Goal: Task Accomplishment & Management: Manage account settings

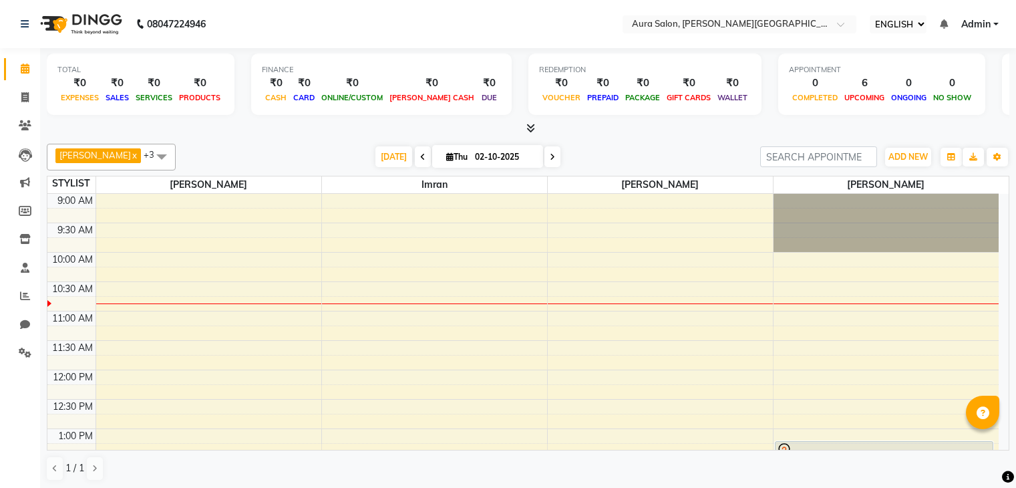
select select "ec"
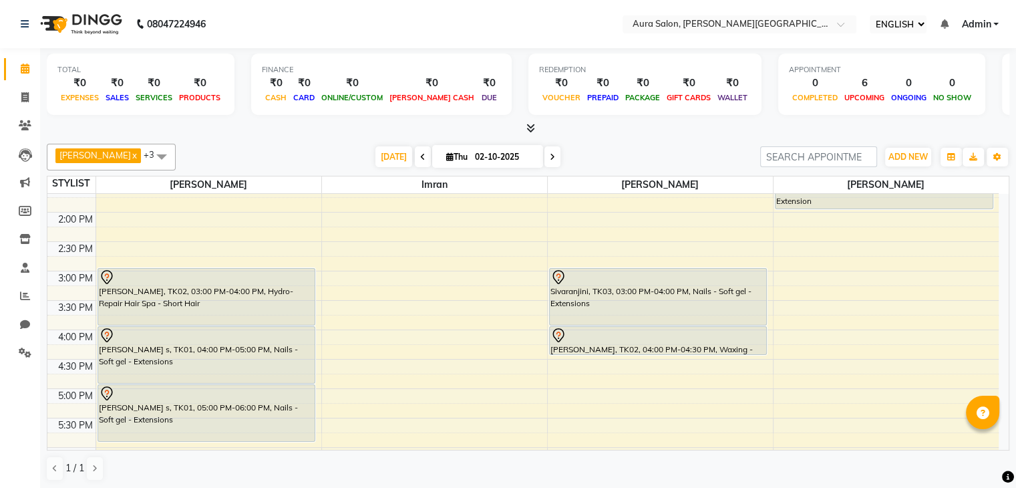
scroll to position [278, 0]
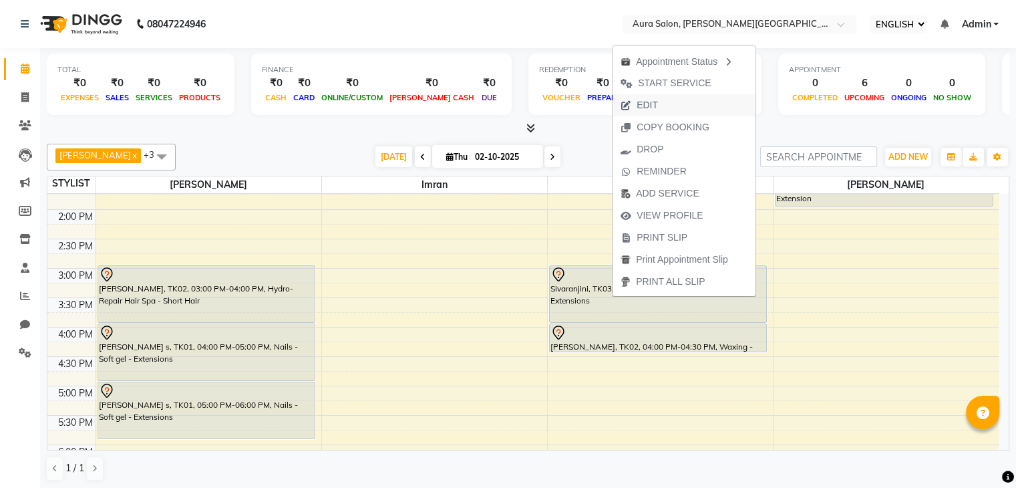
click at [653, 104] on span "EDIT" at bounding box center [647, 105] width 21 height 14
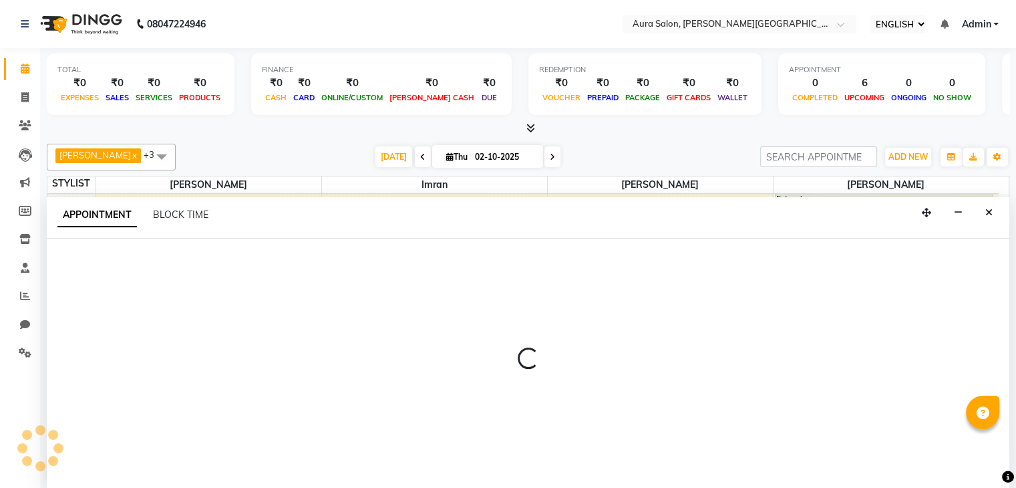
scroll to position [1, 0]
select select "tentative"
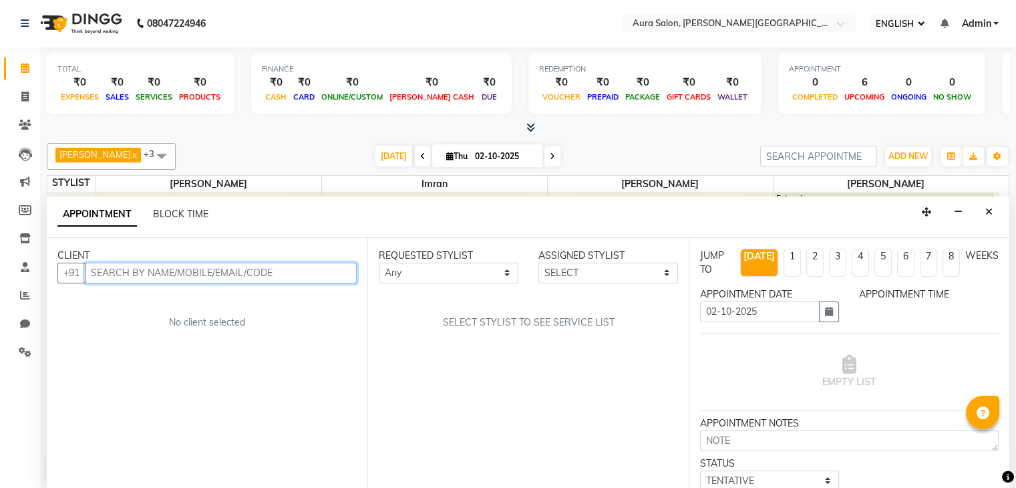
select select "900"
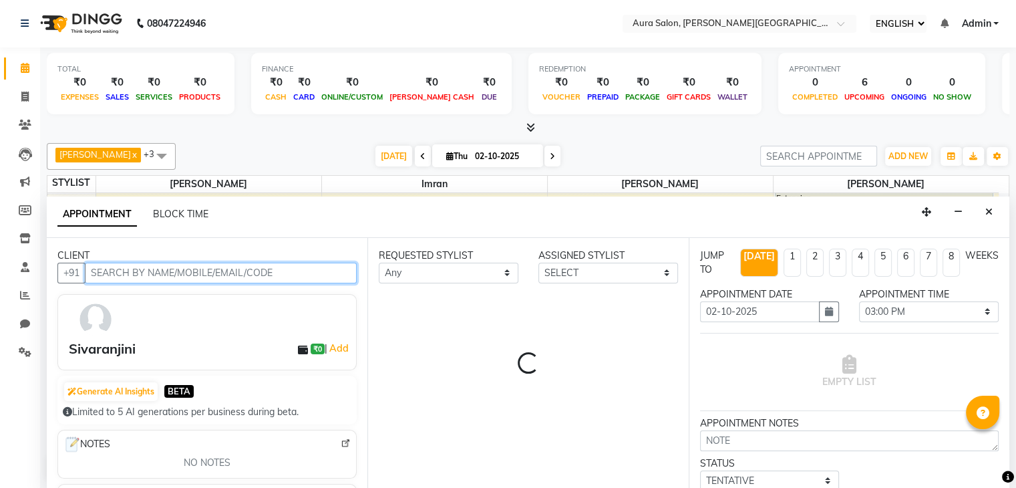
select select "66363"
select select "3773"
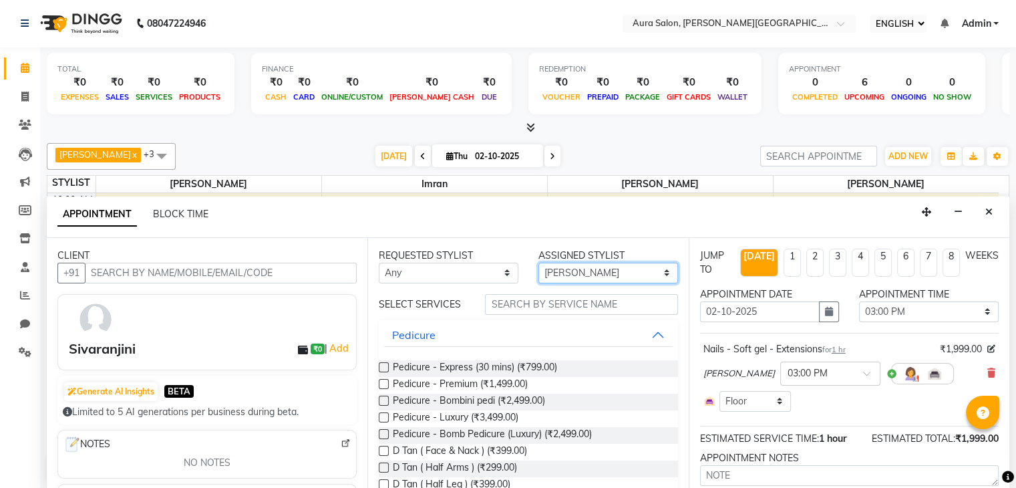
click at [567, 272] on select "SELECT Boi [PERSON_NAME] [PERSON_NAME] [PERSON_NAME] [PERSON_NAME]" at bounding box center [609, 273] width 140 height 21
select select "77125"
click at [539, 263] on select "SELECT Boi [PERSON_NAME] [PERSON_NAME] [PERSON_NAME] [PERSON_NAME]" at bounding box center [609, 273] width 140 height 21
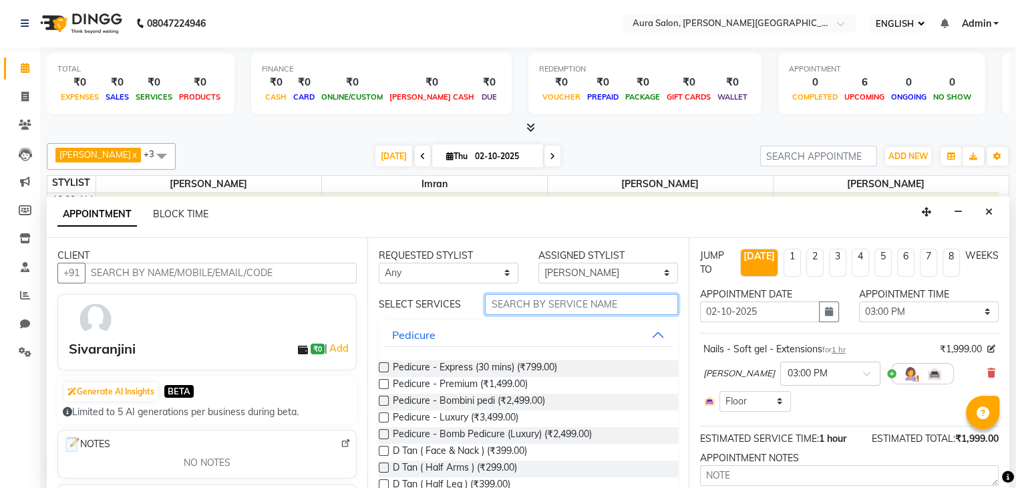
click at [502, 297] on input "text" at bounding box center [581, 304] width 192 height 21
click at [511, 385] on span "Pedicure - Premium (₹1,499.00)" at bounding box center [460, 385] width 135 height 17
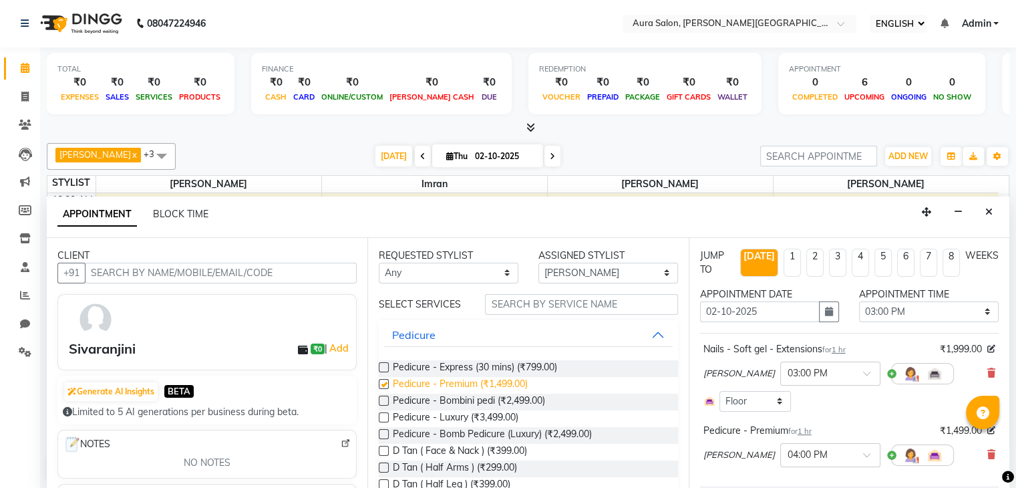
checkbox input "false"
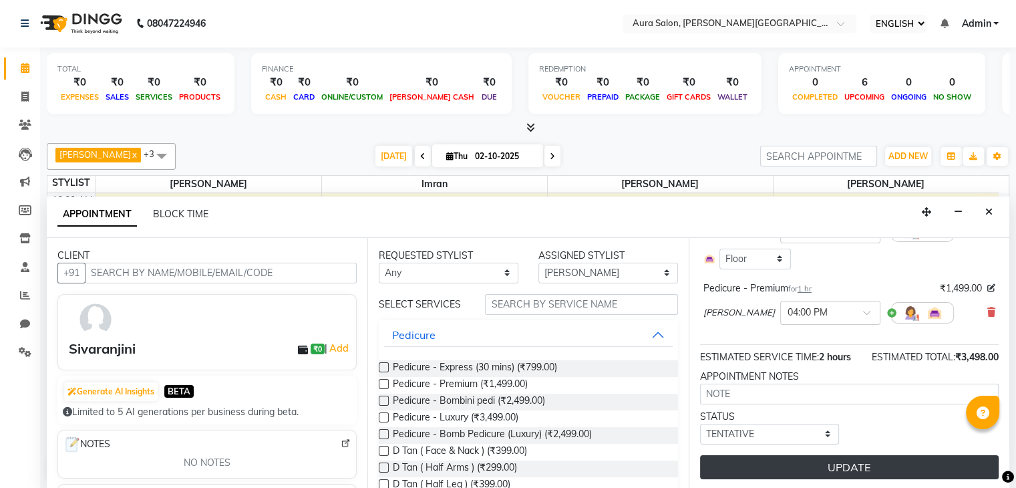
click at [767, 458] on button "UPDATE" at bounding box center [849, 467] width 299 height 24
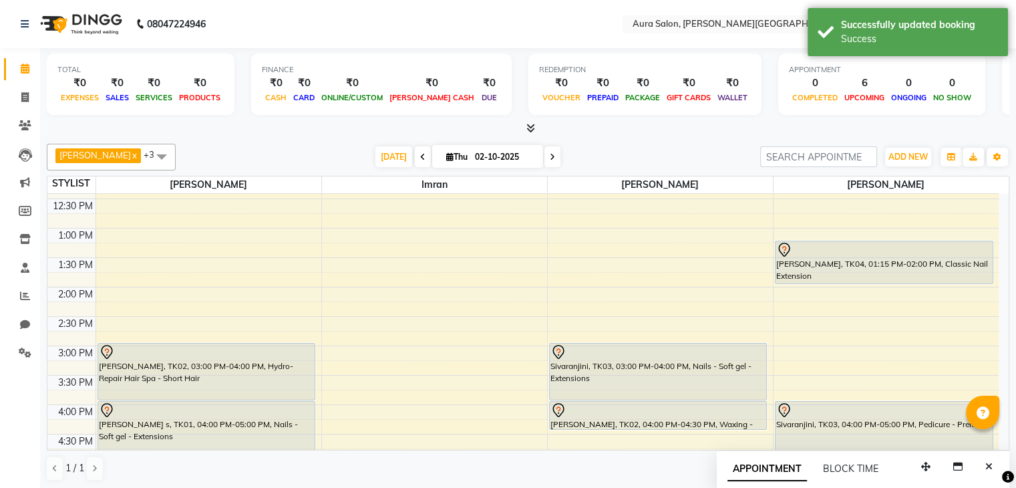
scroll to position [289, 0]
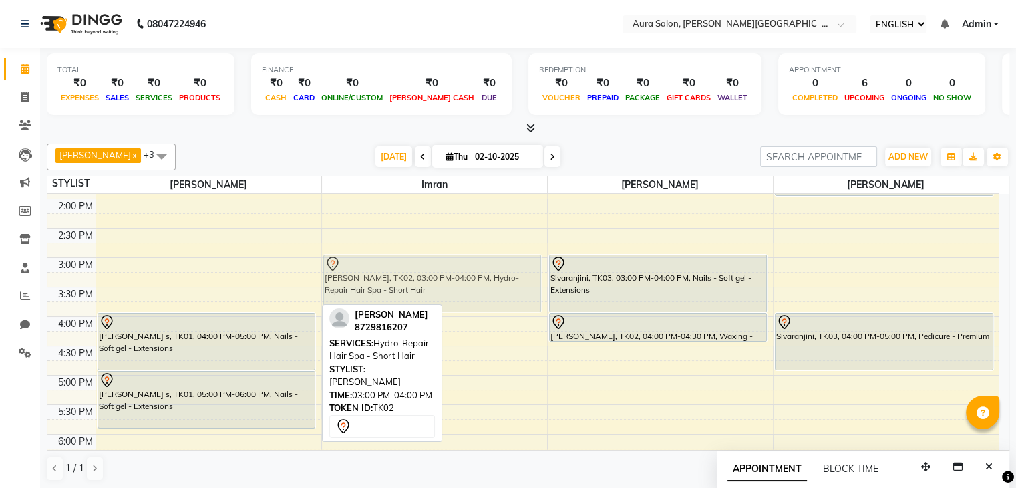
drag, startPoint x: 226, startPoint y: 265, endPoint x: 381, endPoint y: 263, distance: 155.0
click at [381, 263] on tr "[PERSON_NAME], TK02, 03:00 PM-04:00 PM, Hydro-Repair Hair Spa - Short Hair [PER…" at bounding box center [522, 257] width 951 height 705
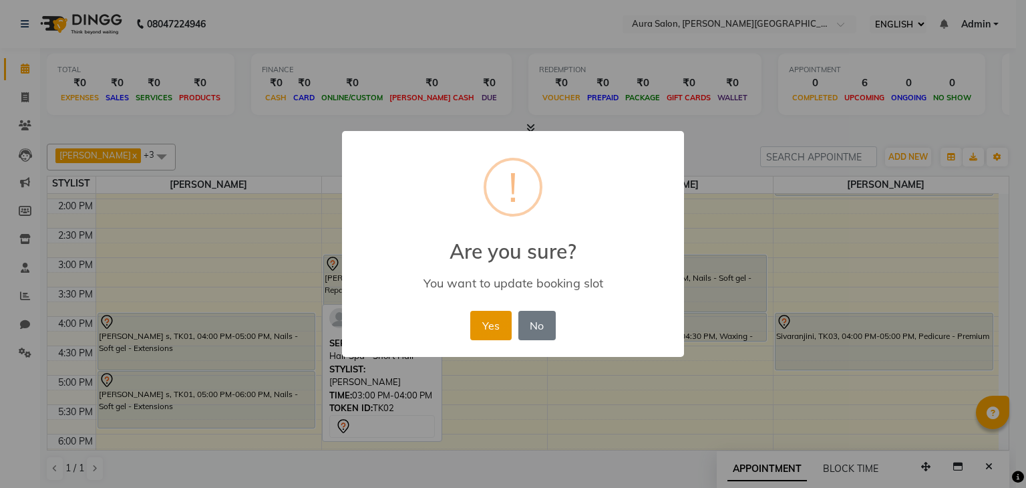
click at [502, 316] on button "Yes" at bounding box center [490, 325] width 41 height 29
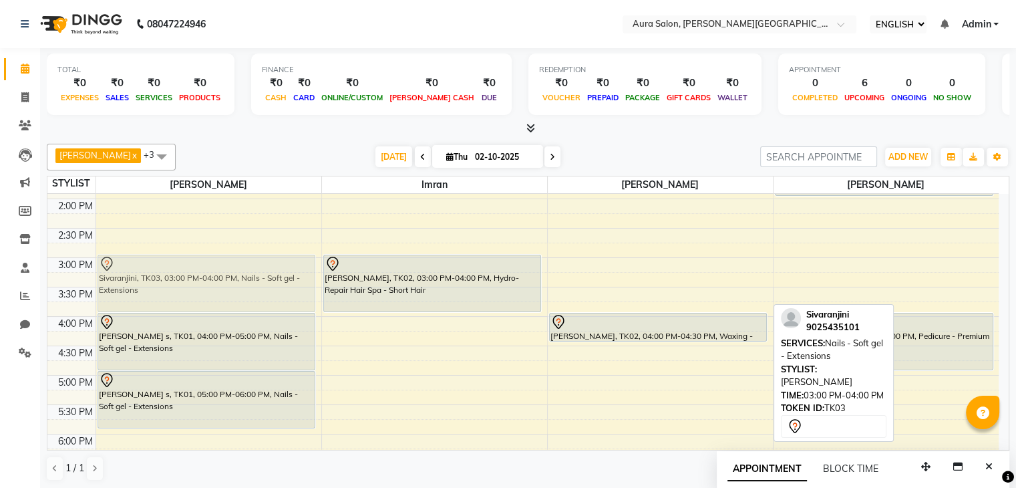
drag, startPoint x: 631, startPoint y: 287, endPoint x: 271, endPoint y: 287, distance: 359.5
click at [271, 287] on tr "[PERSON_NAME] s, TK01, 04:00 PM-05:00 PM, Nails - Soft gel - Extensions [PERSON…" at bounding box center [522, 257] width 951 height 705
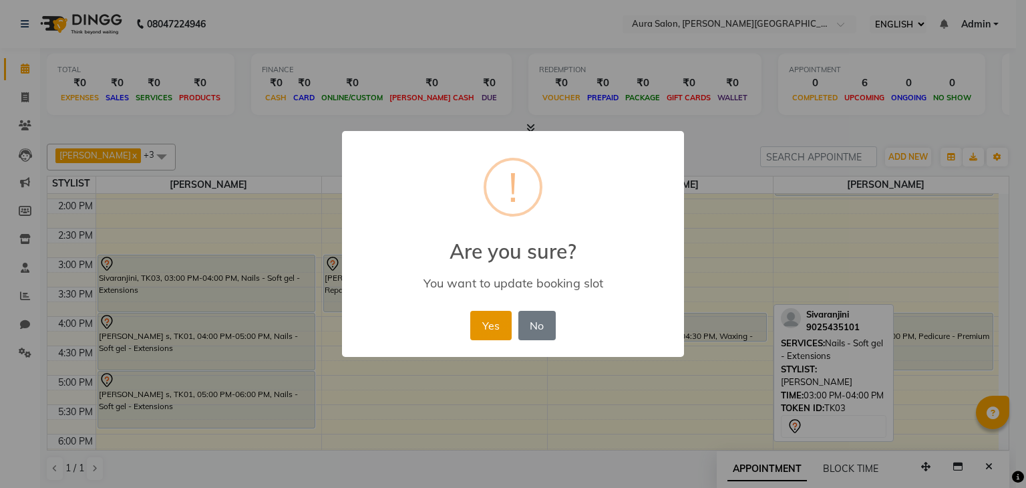
click at [490, 314] on button "Yes" at bounding box center [490, 325] width 41 height 29
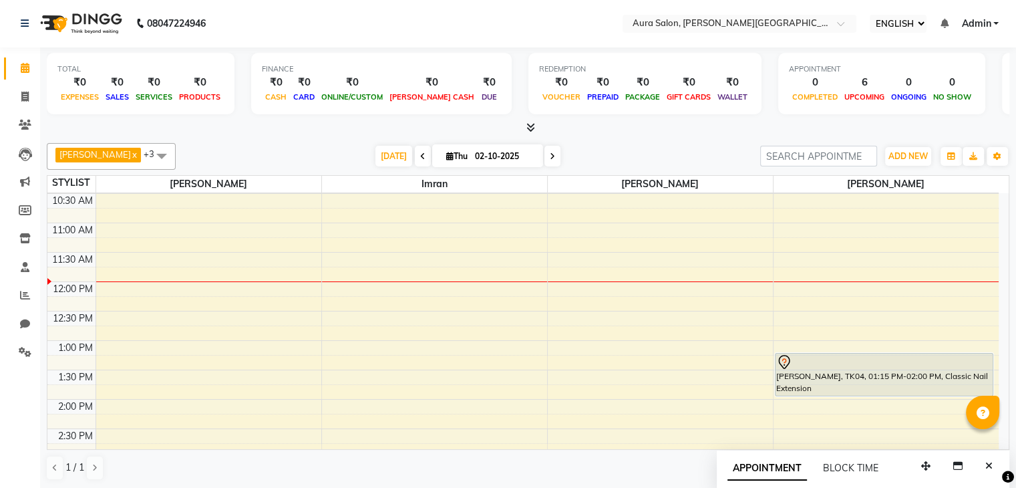
scroll to position [88, 0]
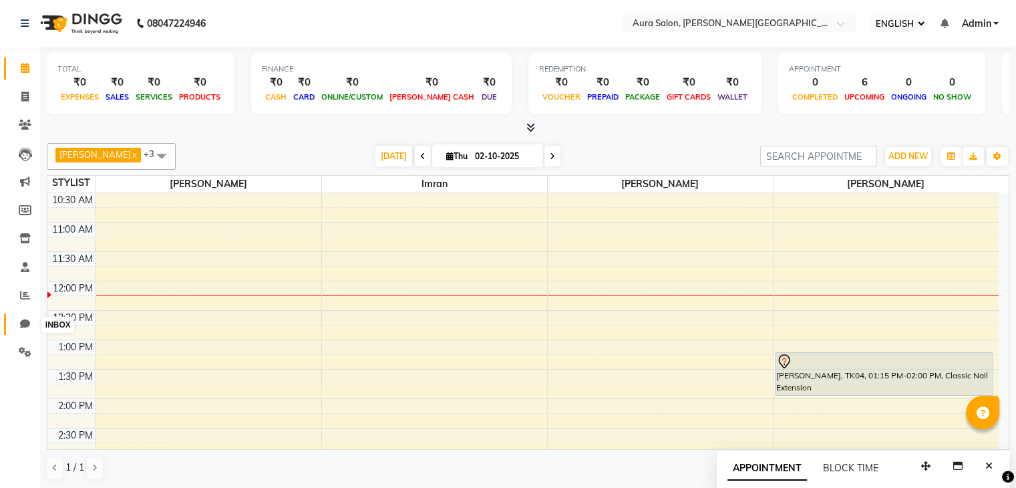
click at [24, 320] on icon at bounding box center [25, 324] width 10 height 10
select select "100"
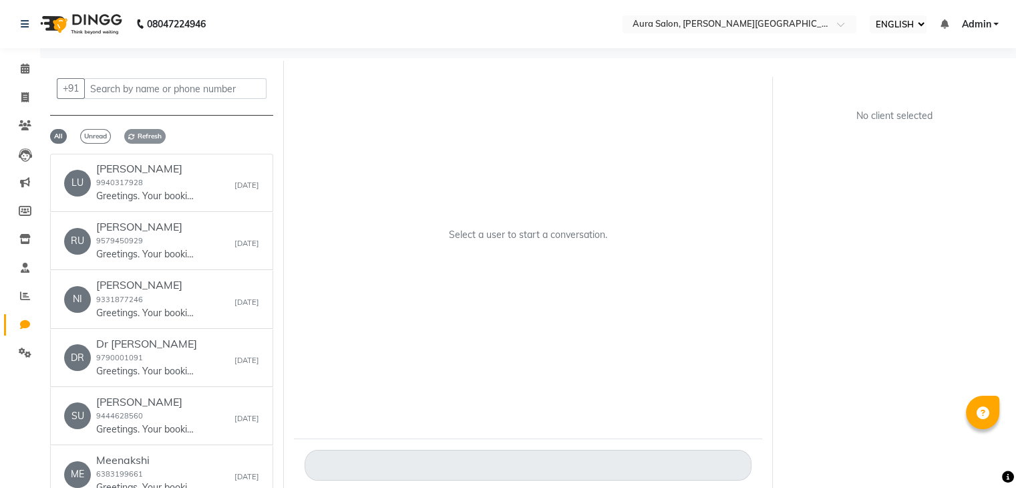
click at [142, 130] on span "Refresh" at bounding box center [144, 136] width 41 height 15
click at [194, 260] on div "+91 All Unread Refresh [PERSON_NAME] 9940317928 Greetings. Your booking with Au…" at bounding box center [528, 287] width 976 height 459
click at [175, 193] on p "Greetings. Your booking with Aura Salon at 4:00 pm is confirmed. Call # [PHONE_…" at bounding box center [146, 196] width 100 height 14
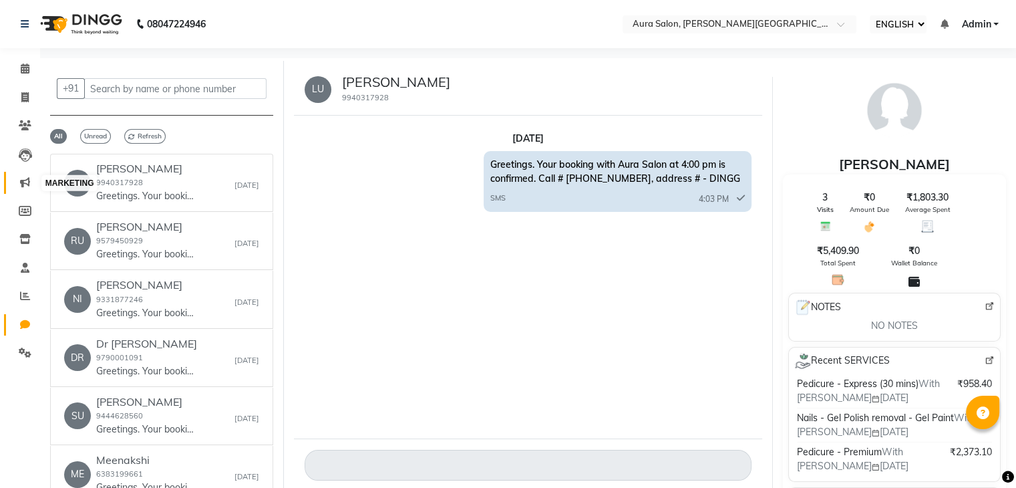
click at [21, 184] on icon at bounding box center [25, 182] width 10 height 10
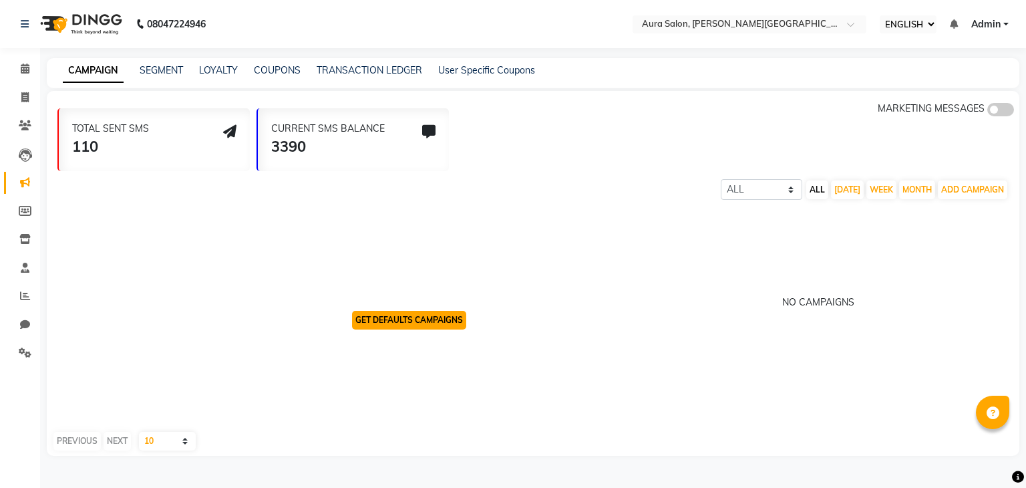
click at [404, 315] on button "GET DEFAULTS CAMPAIGNS" at bounding box center [409, 320] width 114 height 19
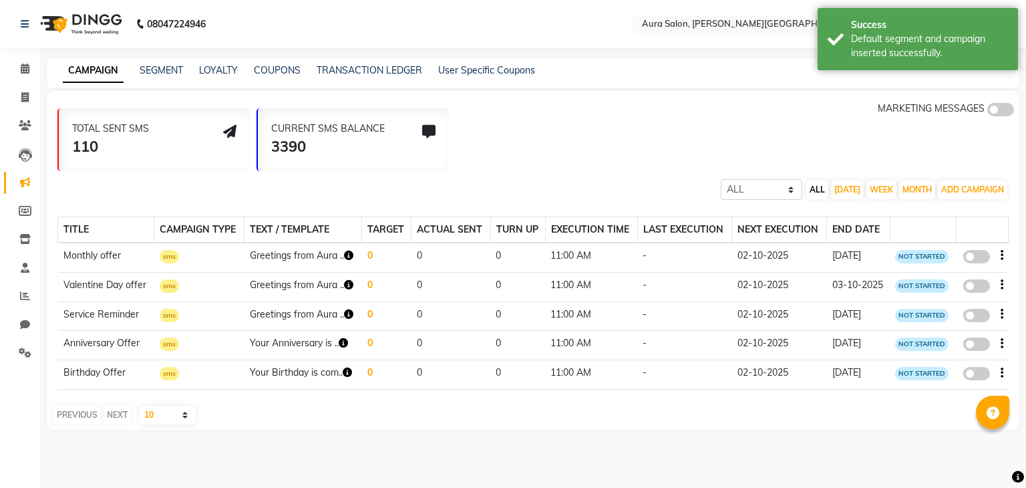
click at [273, 257] on td "Greetings from Aura .." at bounding box center [304, 257] width 118 height 29
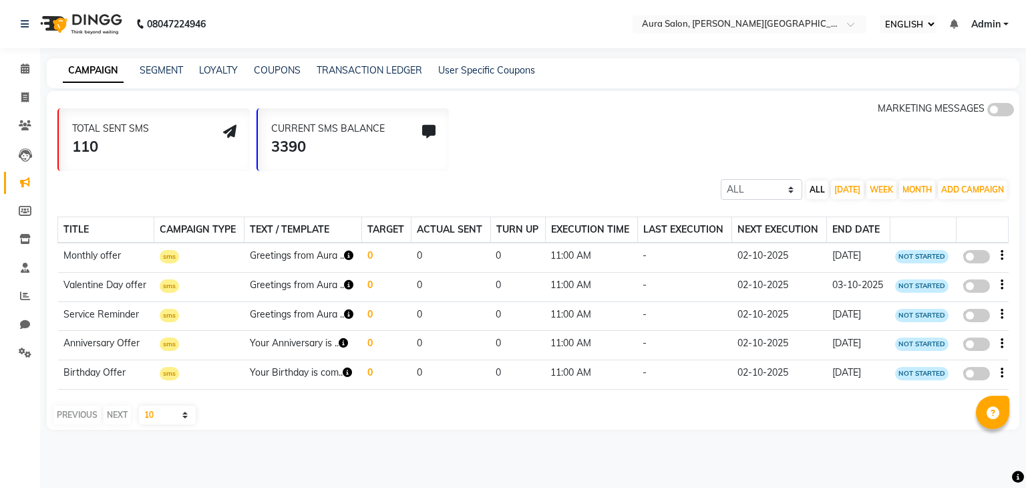
click at [450, 231] on th "ACTUAL SENT" at bounding box center [451, 230] width 79 height 26
click at [580, 225] on th "EXECUTION TIME" at bounding box center [591, 230] width 92 height 26
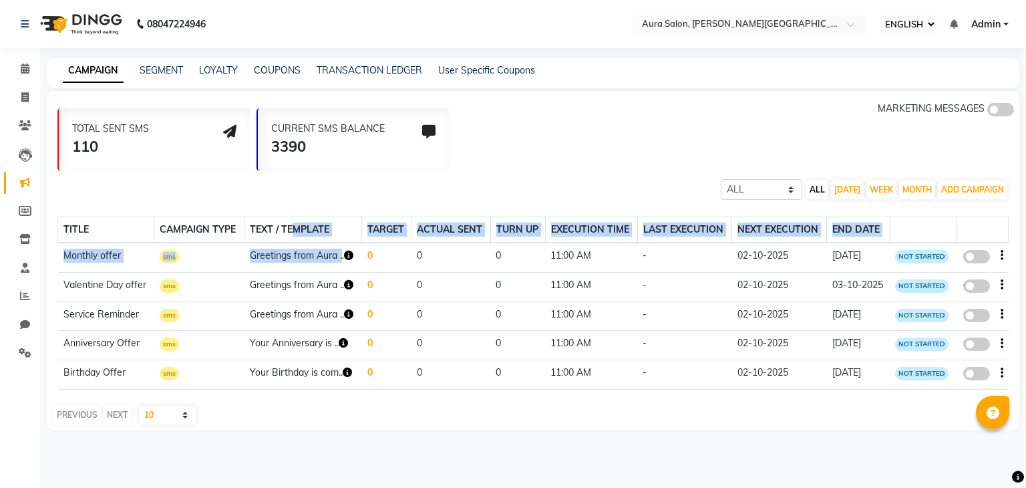
drag, startPoint x: 289, startPoint y: 233, endPoint x: 339, endPoint y: 253, distance: 54.0
click at [339, 253] on table "TITLE CAMPAIGN TYPE TEXT / TEMPLATE TARGET ACTUAL SENT TURN UP EXECUTION TIME L…" at bounding box center [532, 302] width 951 height 173
click at [349, 254] on icon "button" at bounding box center [348, 255] width 9 height 9
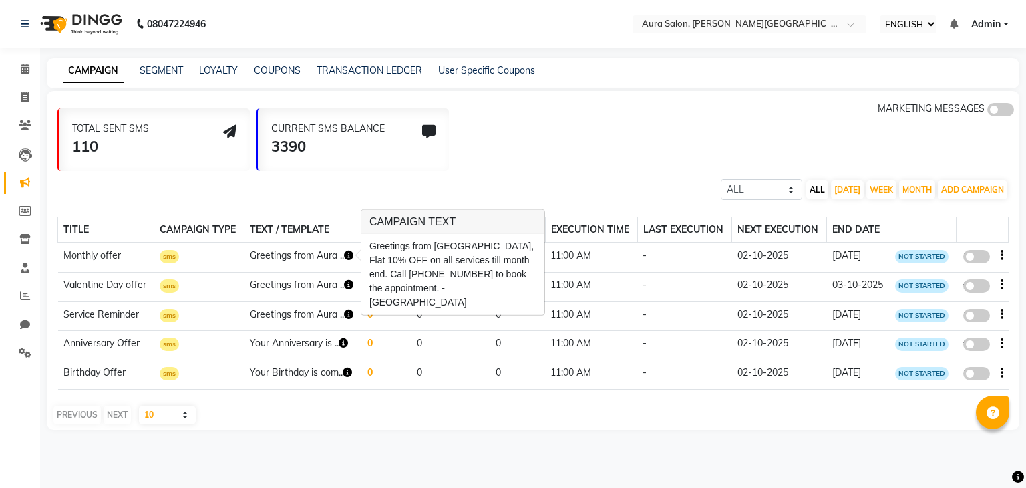
click at [372, 175] on div "TOTAL SENT SMS 110 CURRENT SMS BALANCE 3390 MARKETING MESSAGES ALL SCHEDULED CO…" at bounding box center [533, 260] width 973 height 339
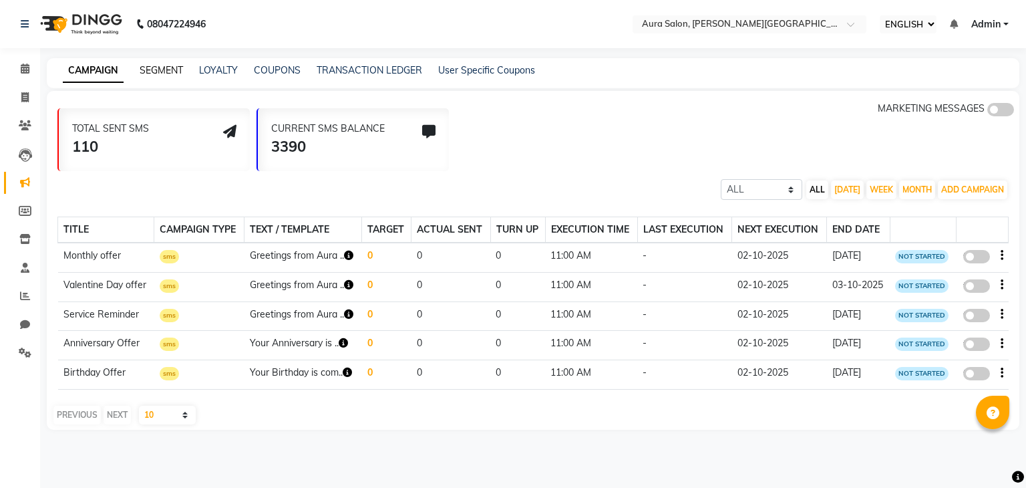
click at [165, 65] on link "SEGMENT" at bounding box center [161, 70] width 43 height 12
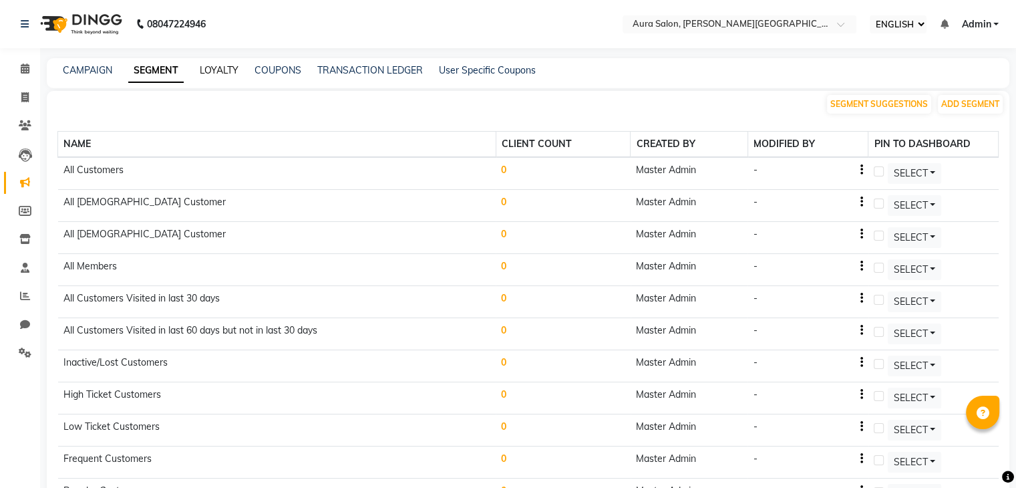
click at [218, 67] on link "LOYALTY" at bounding box center [219, 70] width 39 height 12
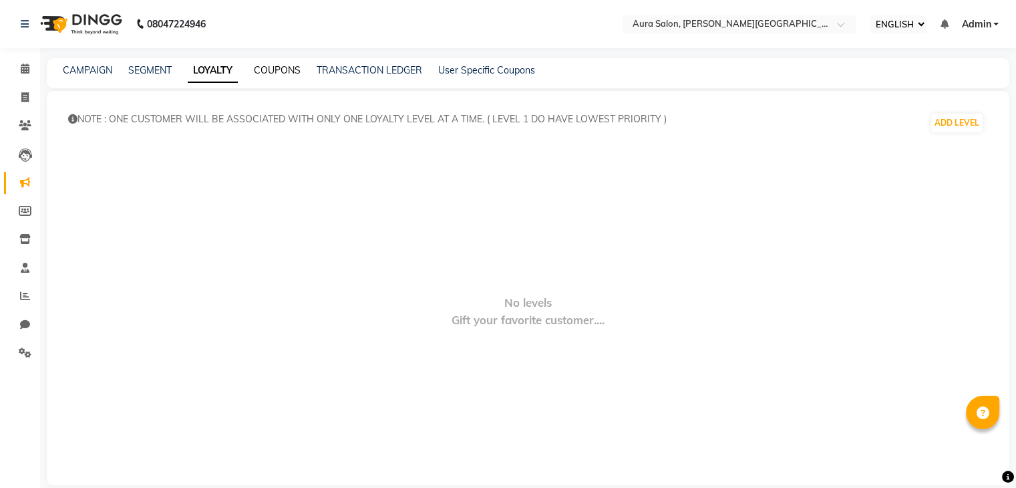
click at [272, 65] on link "COUPONS" at bounding box center [277, 70] width 47 height 12
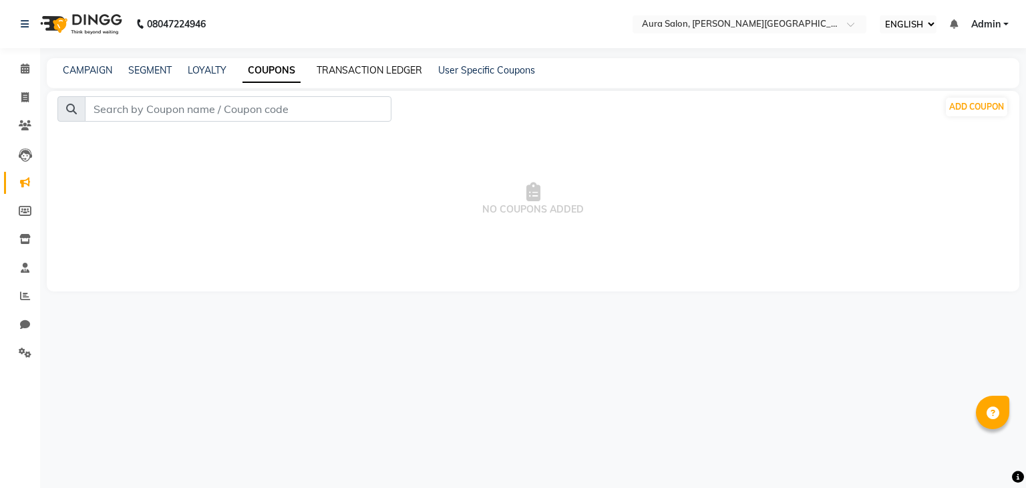
click at [361, 74] on link "TRANSACTION LEDGER" at bounding box center [370, 70] width 106 height 12
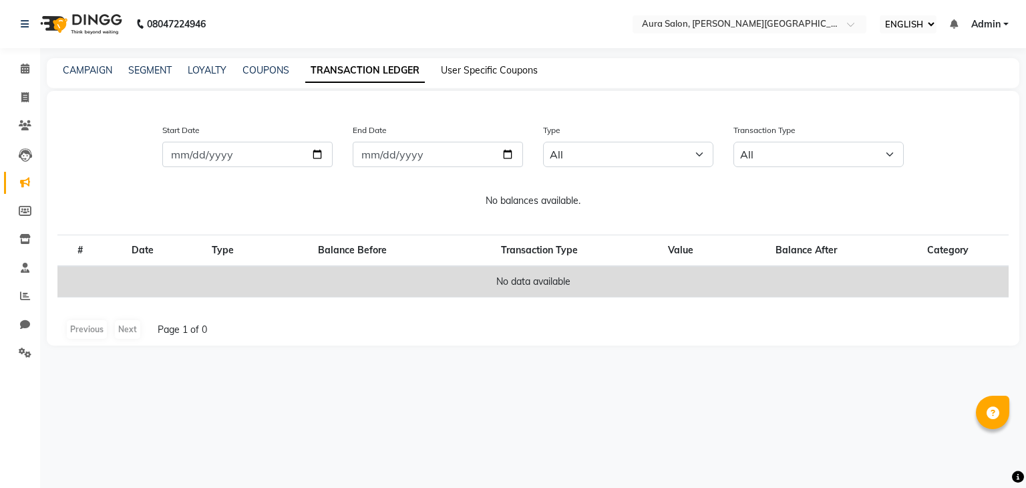
click at [494, 64] on link "User Specific Coupons" at bounding box center [489, 70] width 97 height 12
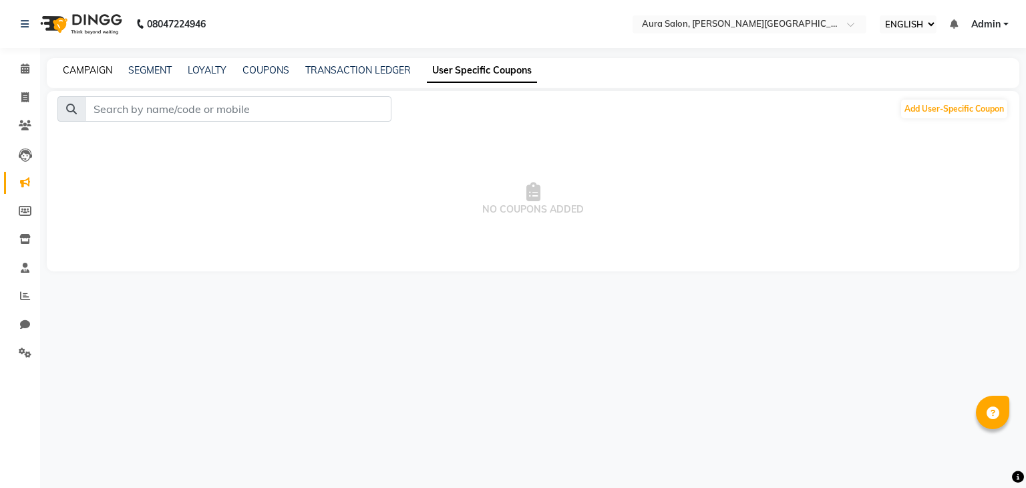
click at [77, 66] on link "CAMPAIGN" at bounding box center [87, 70] width 49 height 12
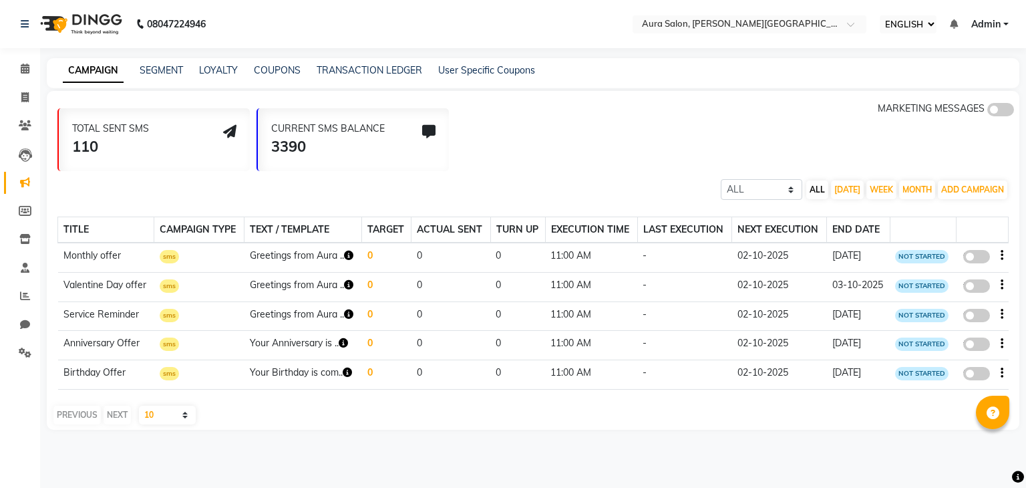
click at [23, 84] on li "INVOICE" at bounding box center [20, 98] width 40 height 29
click at [23, 83] on ul "CALENDAR INVOICE CLIENTS LEADS MARKETING MEMBERS INVENTORY STAFF REPORTS CHAT S…" at bounding box center [20, 214] width 40 height 319
click at [23, 84] on li "INVOICE" at bounding box center [20, 98] width 40 height 29
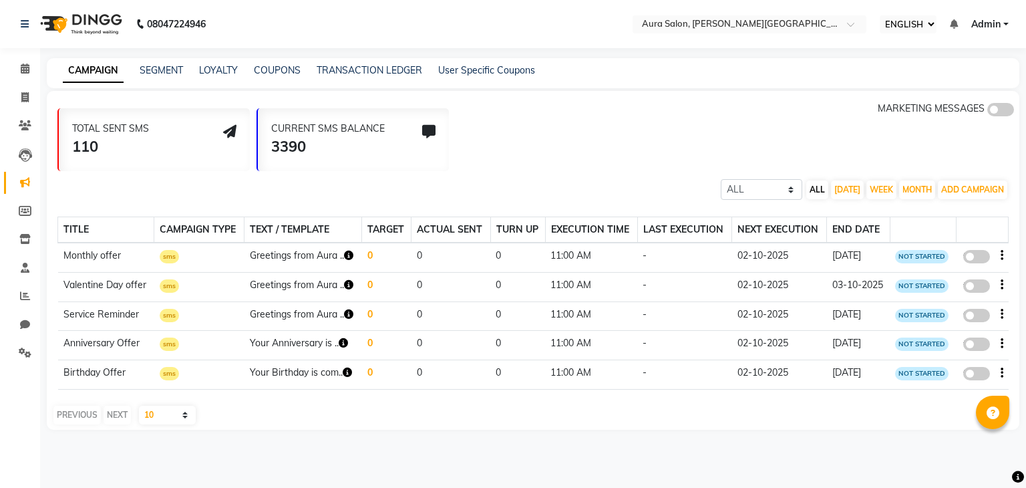
click at [23, 84] on li "INVOICE" at bounding box center [20, 98] width 40 height 29
click at [349, 253] on icon "button" at bounding box center [348, 255] width 9 height 9
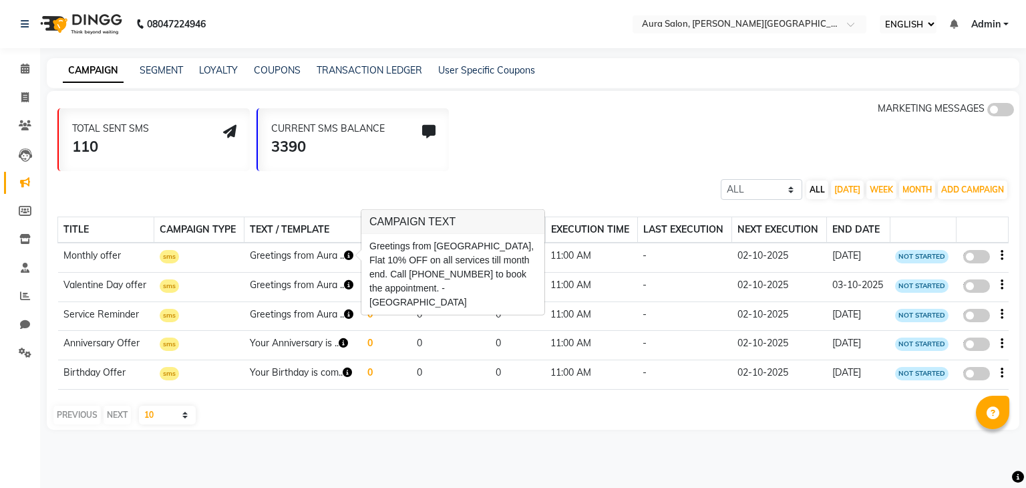
click at [390, 261] on div "Greetings from [GEOGRAPHIC_DATA], Flat 10% OFF on all services till month end. …" at bounding box center [453, 274] width 167 height 70
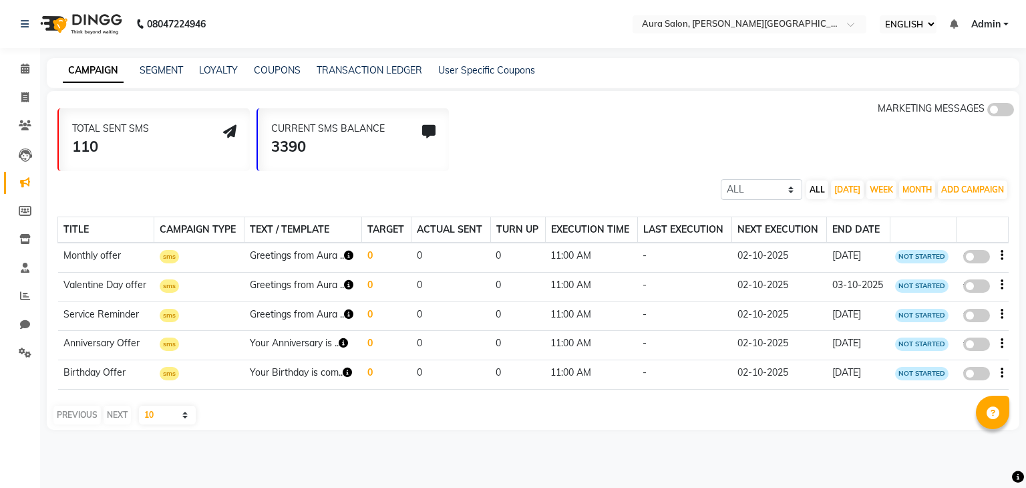
click at [1001, 255] on icon "button" at bounding box center [1002, 255] width 3 height 1
click at [970, 245] on div "EDIT" at bounding box center [960, 247] width 53 height 17
select select "3"
select select "44089"
select select "5"
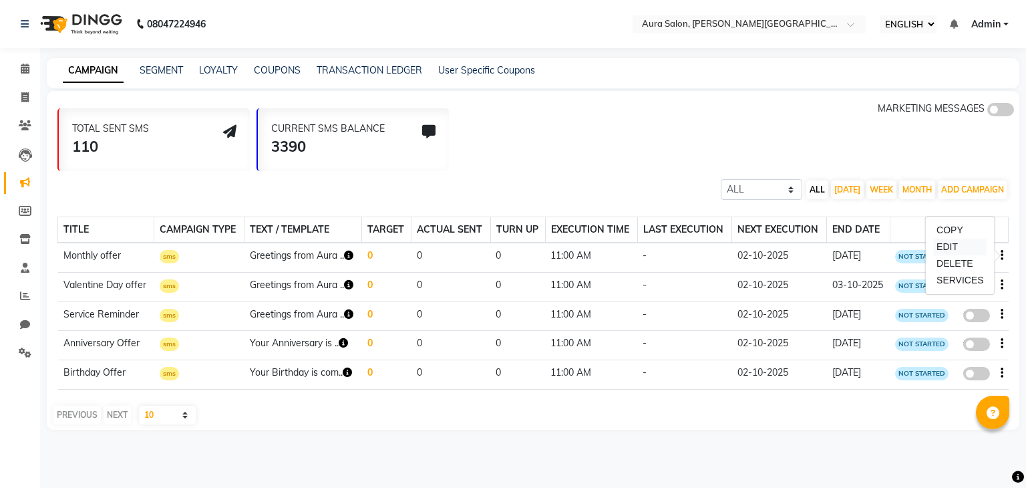
select select "2"
select select "660"
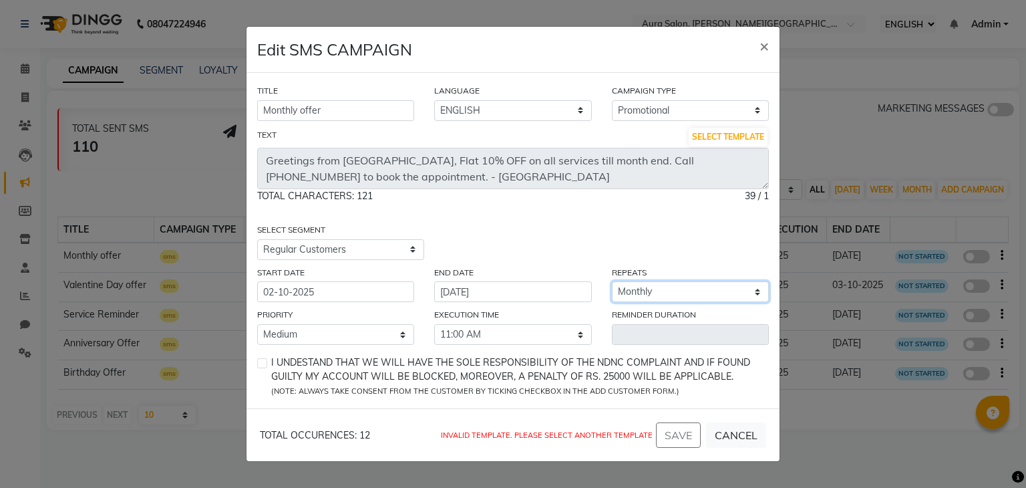
click at [733, 292] on select "SELECT Once Daily Alternate Day Weekly Monthly Yearly" at bounding box center [690, 291] width 157 height 21
select select "4"
click at [612, 282] on select "SELECT Once Daily Alternate Day Weekly Monthly Yearly" at bounding box center [690, 291] width 157 height 21
click at [762, 49] on span "×" at bounding box center [764, 45] width 9 height 20
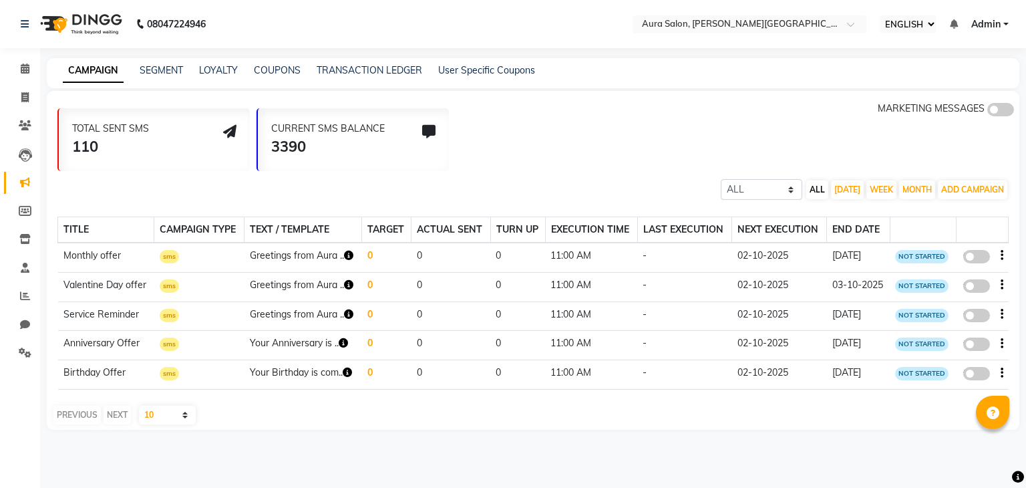
click at [992, 108] on span at bounding box center [1001, 109] width 27 height 13
click at [988, 112] on input "checkbox" at bounding box center [988, 112] width 0 height 0
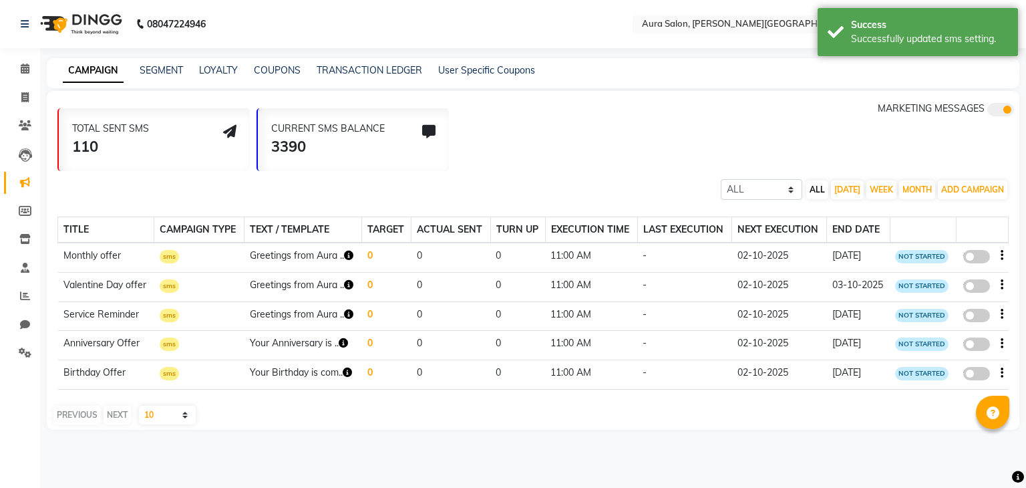
click at [1010, 108] on span at bounding box center [1001, 109] width 27 height 13
click at [988, 112] on input "checkbox" at bounding box center [988, 112] width 0 height 0
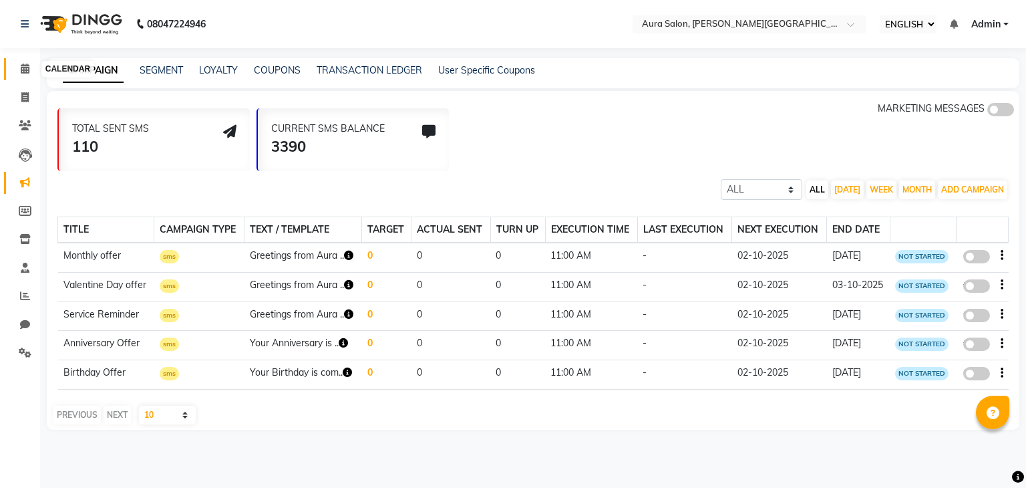
click at [22, 70] on icon at bounding box center [25, 68] width 9 height 10
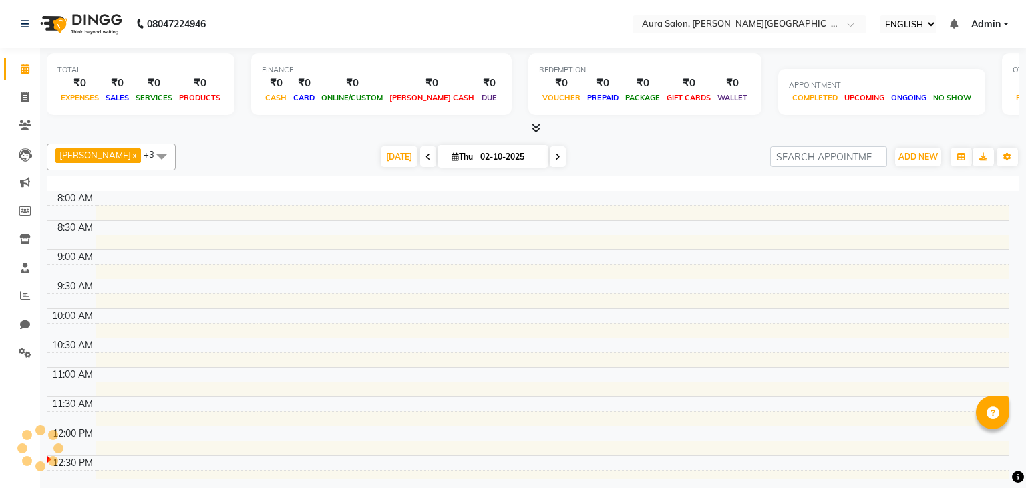
click at [22, 70] on icon at bounding box center [25, 68] width 9 height 10
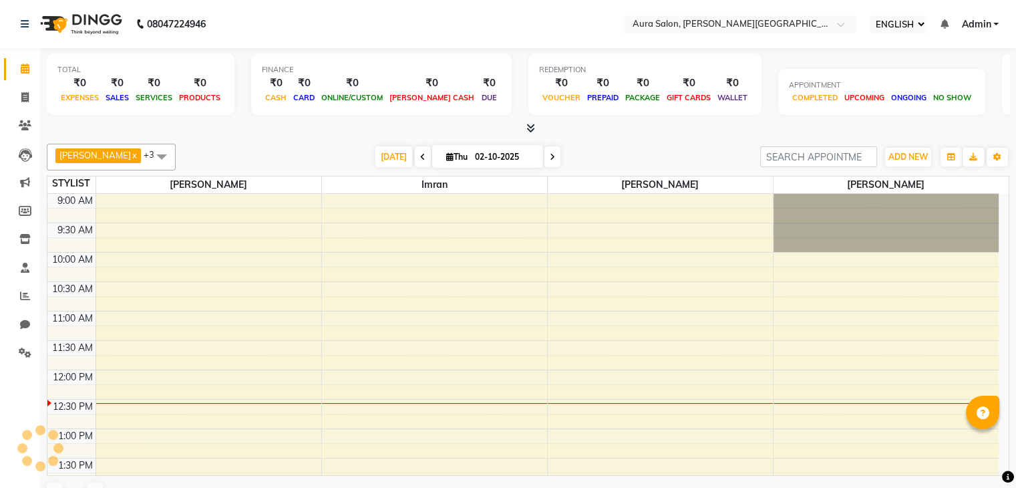
click at [22, 70] on icon at bounding box center [25, 68] width 9 height 10
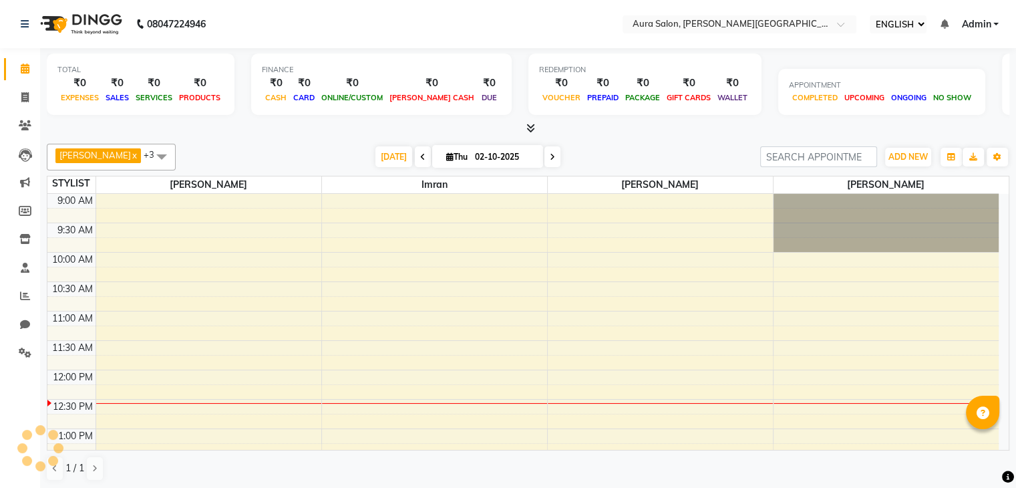
scroll to position [176, 0]
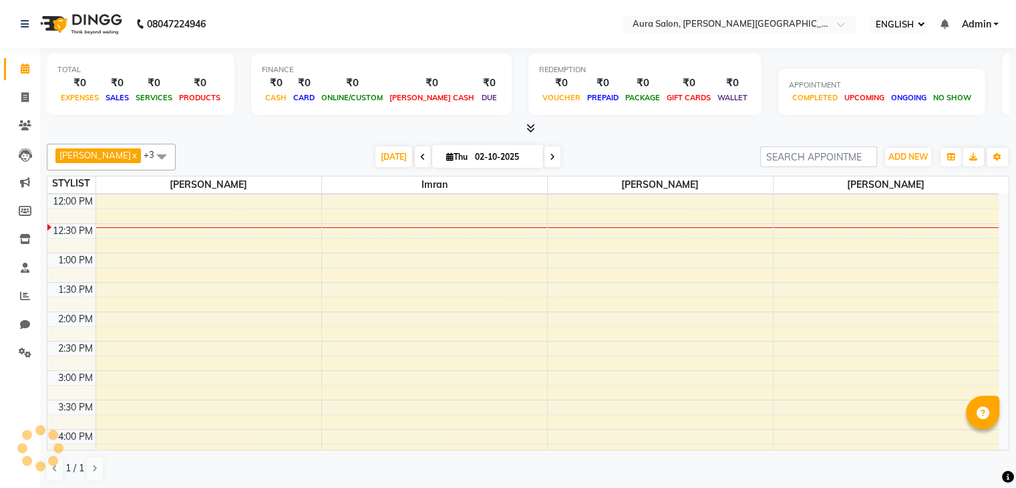
click at [22, 70] on icon at bounding box center [25, 68] width 9 height 10
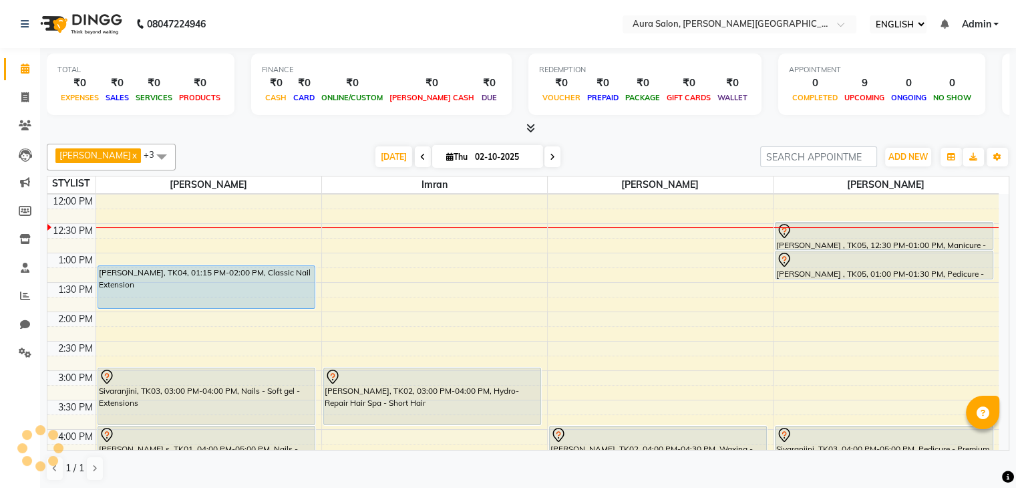
click at [22, 70] on icon at bounding box center [25, 68] width 9 height 10
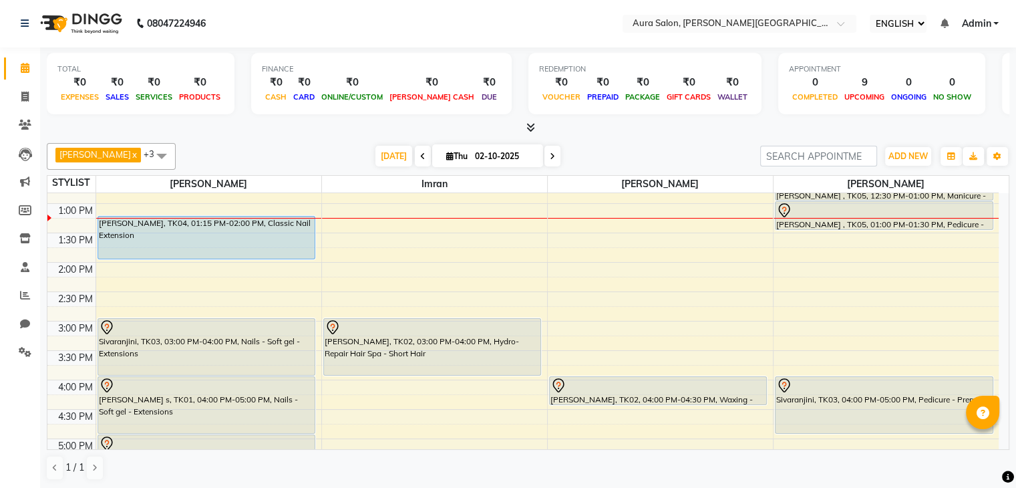
scroll to position [194, 0]
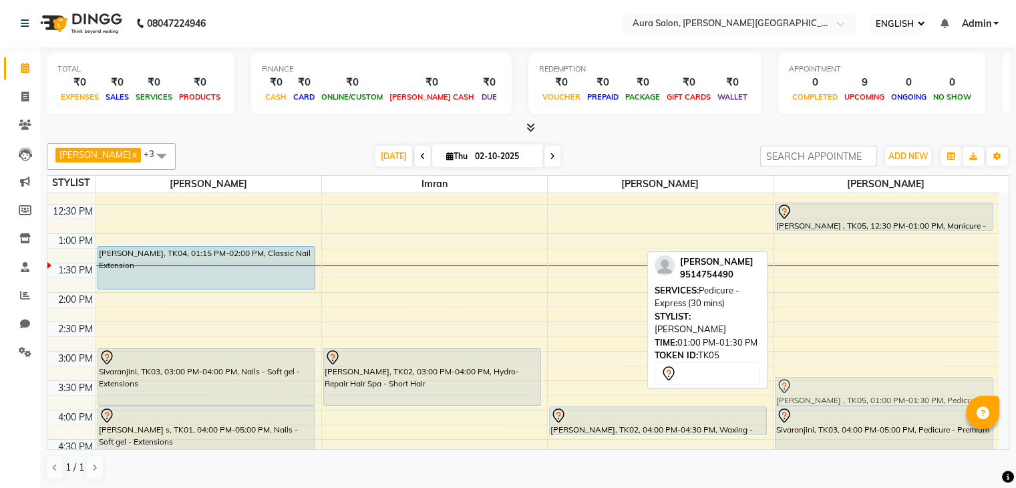
drag, startPoint x: 869, startPoint y: 241, endPoint x: 883, endPoint y: 392, distance: 151.7
click at [883, 392] on div "[PERSON_NAME] , TK05, 12:30 PM-01:00 PM, Manicure - Premium [PERSON_NAME] , TK0…" at bounding box center [887, 351] width 226 height 705
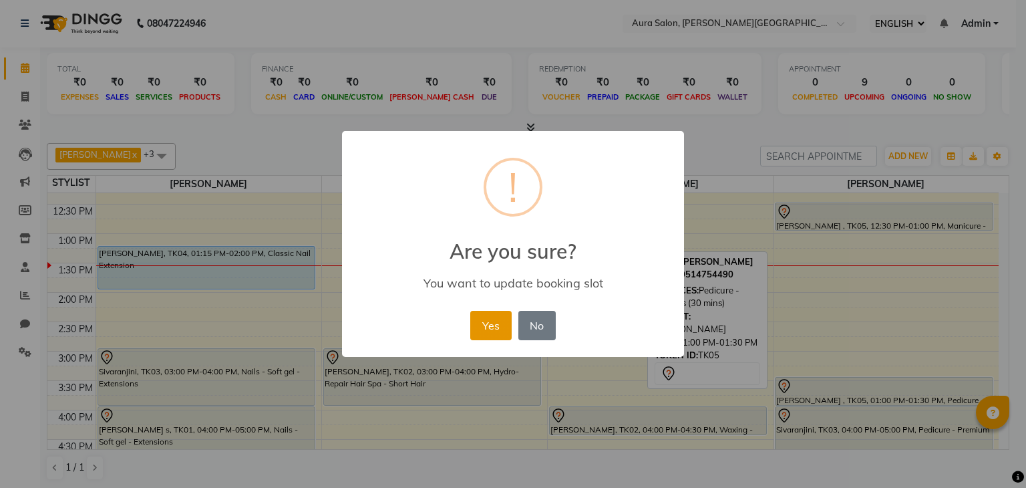
click at [494, 313] on button "Yes" at bounding box center [490, 325] width 41 height 29
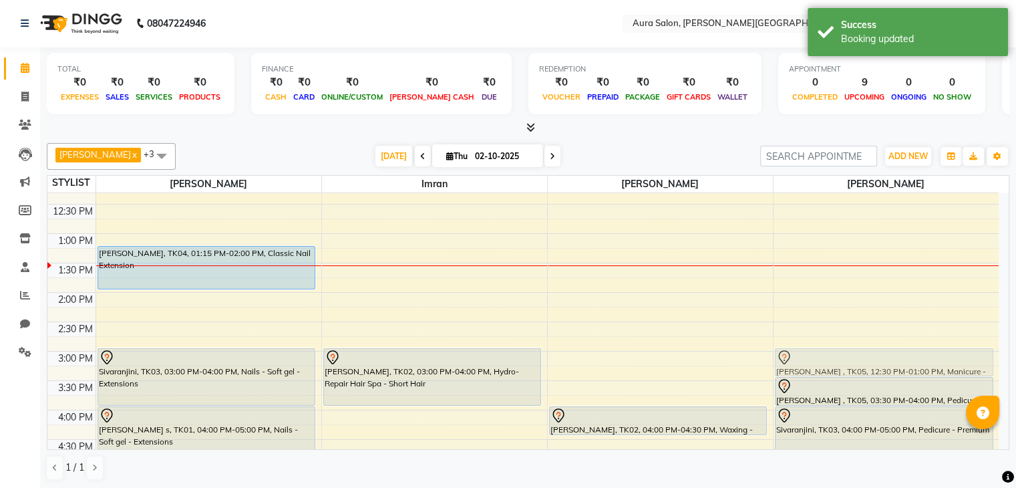
drag, startPoint x: 856, startPoint y: 217, endPoint x: 867, endPoint y: 361, distance: 144.7
click at [867, 361] on div "[PERSON_NAME] , TK05, 12:30 PM-01:00 PM, Manicure - Premium [PERSON_NAME] , TK0…" at bounding box center [887, 351] width 226 height 705
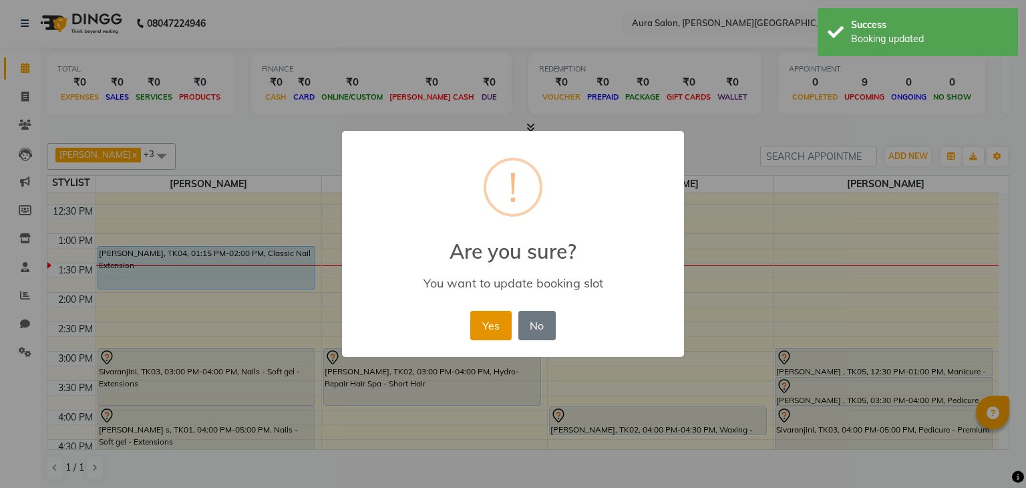
click at [502, 319] on button "Yes" at bounding box center [490, 325] width 41 height 29
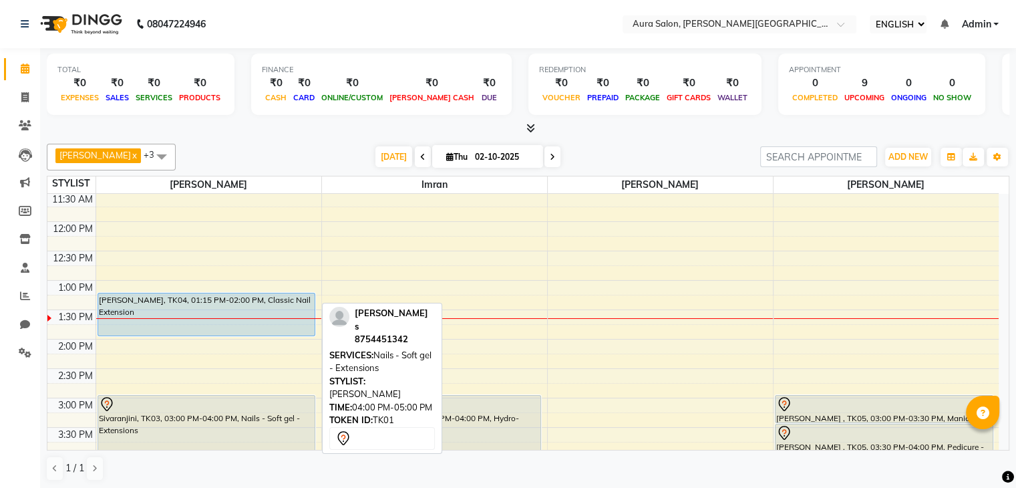
scroll to position [149, 0]
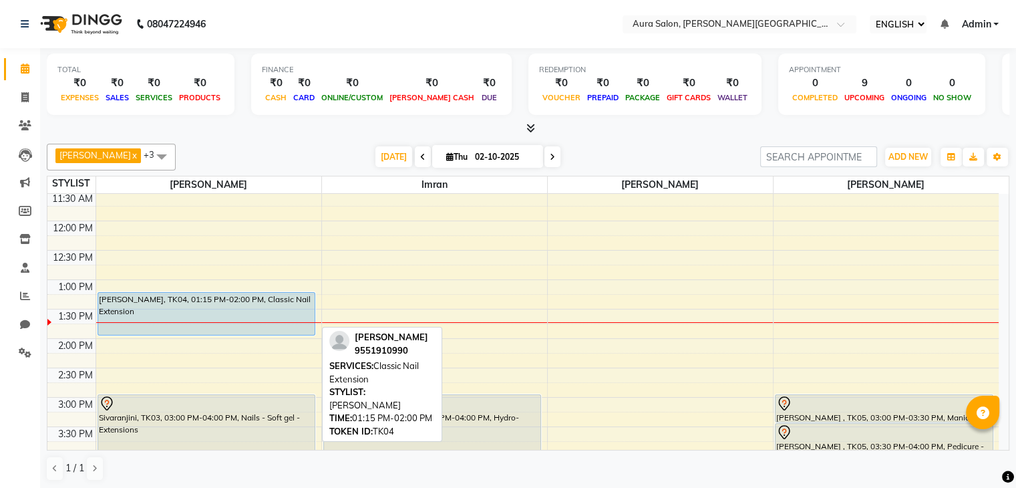
click at [164, 308] on div "[PERSON_NAME], TK04, 01:15 PM-02:00 PM, Classic Nail Extension" at bounding box center [206, 314] width 217 height 42
click at [215, 305] on div "[PERSON_NAME], TK04, 01:15 PM-02:00 PM, Classic Nail Extension" at bounding box center [206, 314] width 217 height 42
select select "5"
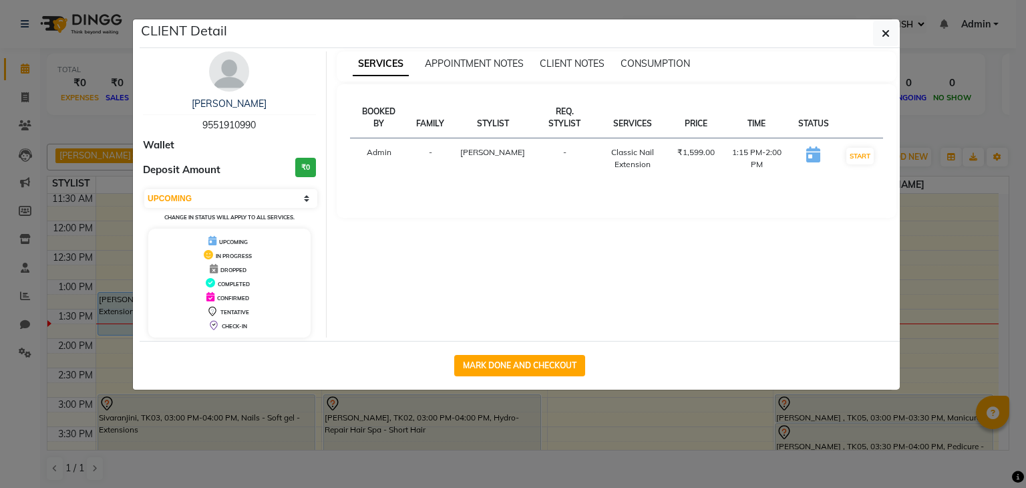
drag, startPoint x: 262, startPoint y: 126, endPoint x: 196, endPoint y: 118, distance: 66.6
click at [196, 118] on div "[PERSON_NAME] 9551910990" at bounding box center [229, 114] width 173 height 35
copy span "9551910990"
click at [102, 204] on ngb-modal-window "CLIENT Detail [PERSON_NAME] 9551910990 Wallet Deposit Amount ₹0 SELECT IN SERVI…" at bounding box center [513, 244] width 1026 height 488
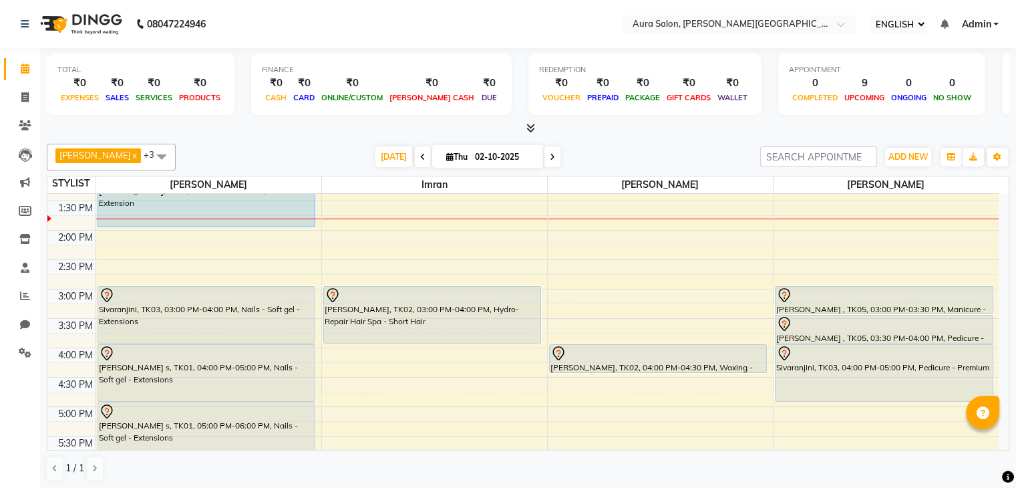
scroll to position [290, 0]
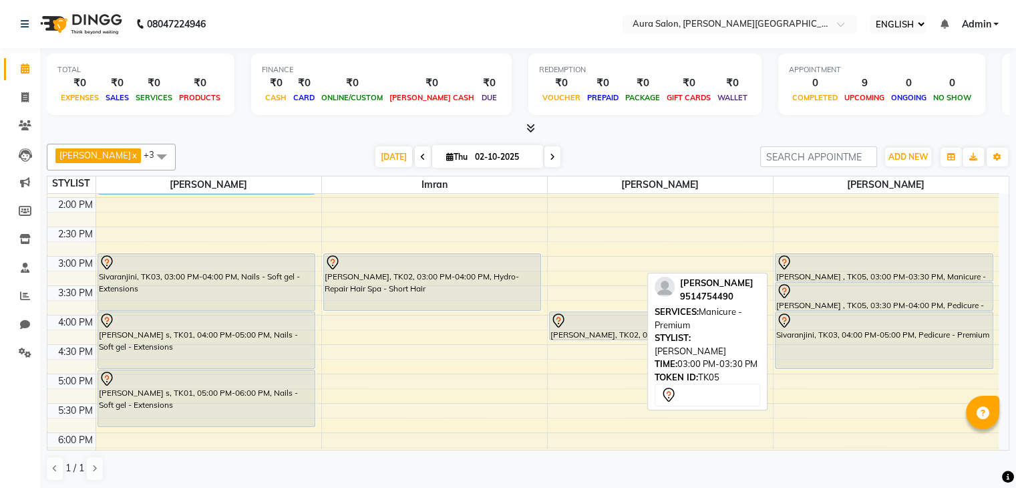
click at [813, 268] on div "[PERSON_NAME] , TK05, 03:00 PM-03:30 PM, Manicure - Premium" at bounding box center [884, 267] width 217 height 27
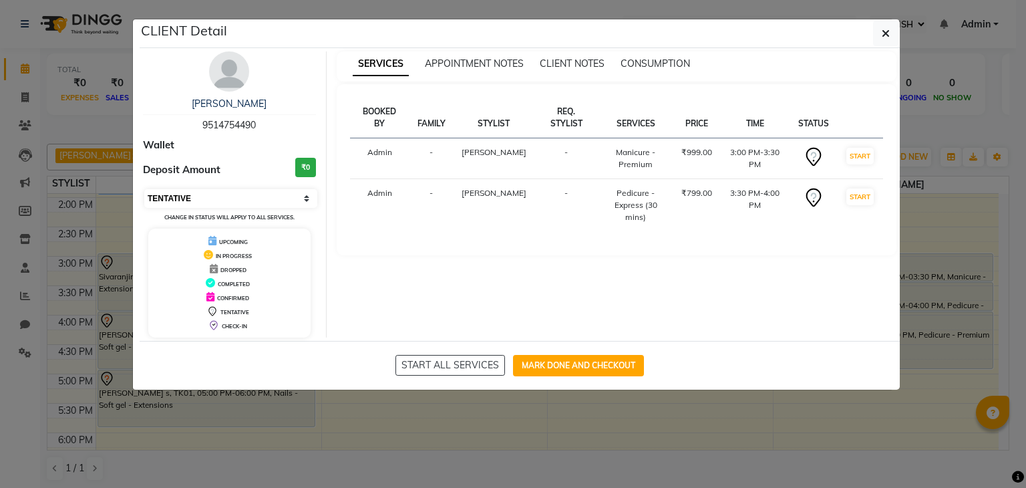
click at [208, 196] on select "SELECT IN SERVICE CONFIRMED TENTATIVE CHECK IN MARK DONE DROPPED UPCOMING" at bounding box center [230, 198] width 173 height 19
select select "2"
click at [144, 189] on select "SELECT IN SERVICE CONFIRMED TENTATIVE CHECK IN MARK DONE DROPPED UPCOMING" at bounding box center [230, 198] width 173 height 19
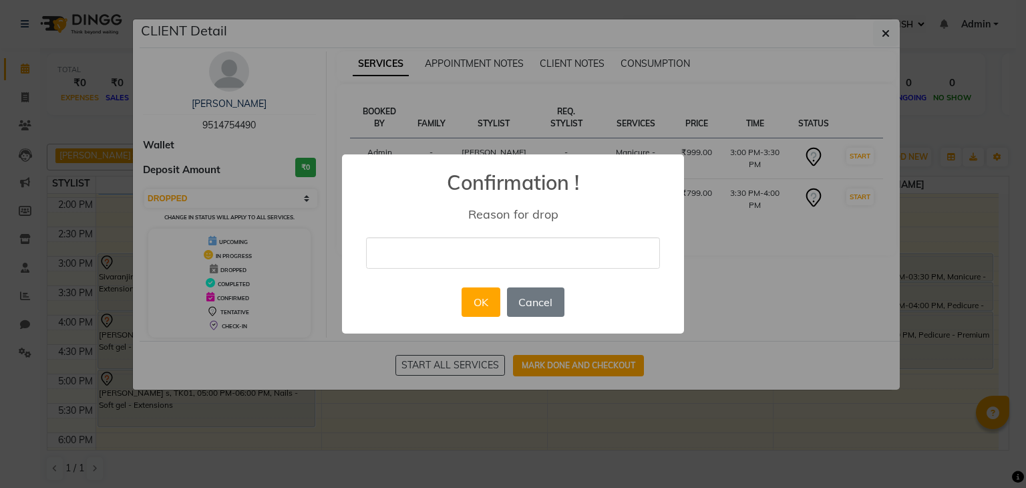
click at [440, 257] on input "text" at bounding box center [513, 252] width 294 height 31
type input "post poned"
click at [483, 307] on button "OK" at bounding box center [481, 301] width 38 height 29
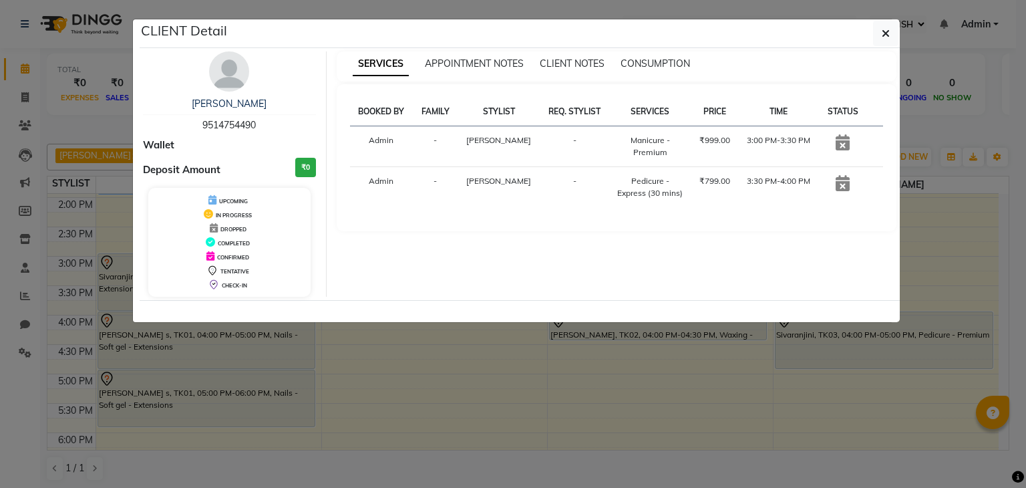
click at [394, 404] on ngb-modal-window "CLIENT Detail [PERSON_NAME] 9514754490 Wallet Deposit Amount ₹0 UPCOMING IN PRO…" at bounding box center [513, 244] width 1026 height 488
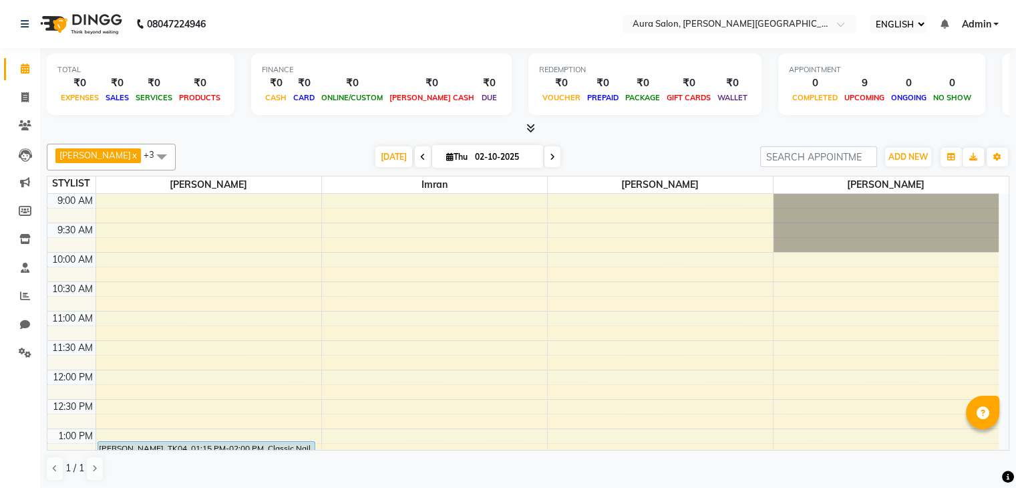
scroll to position [176, 0]
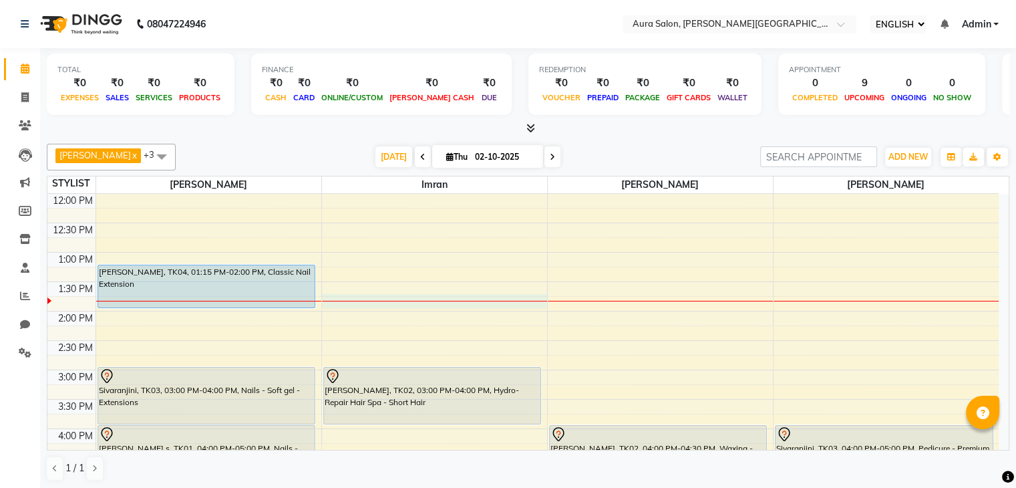
click at [333, 297] on div "9:00 AM 9:30 AM 10:00 AM 10:30 AM 11:00 AM 11:30 AM 12:00 PM 12:30 PM 1:00 PM 1…" at bounding box center [522, 369] width 951 height 705
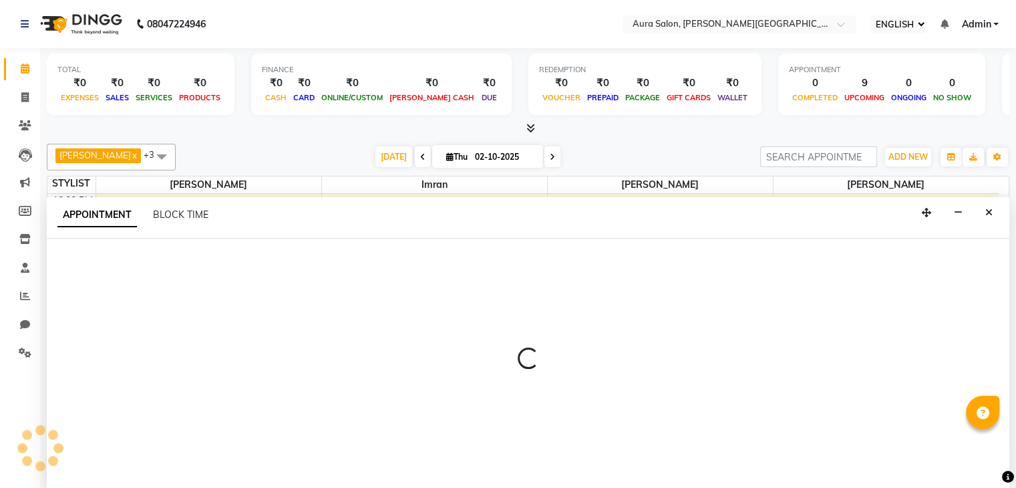
select select "66362"
select select "tentative"
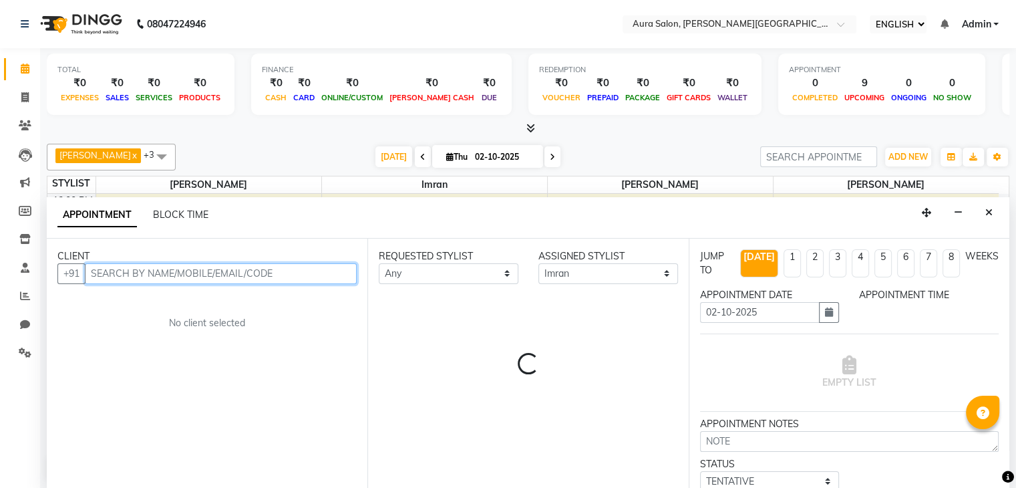
select select "825"
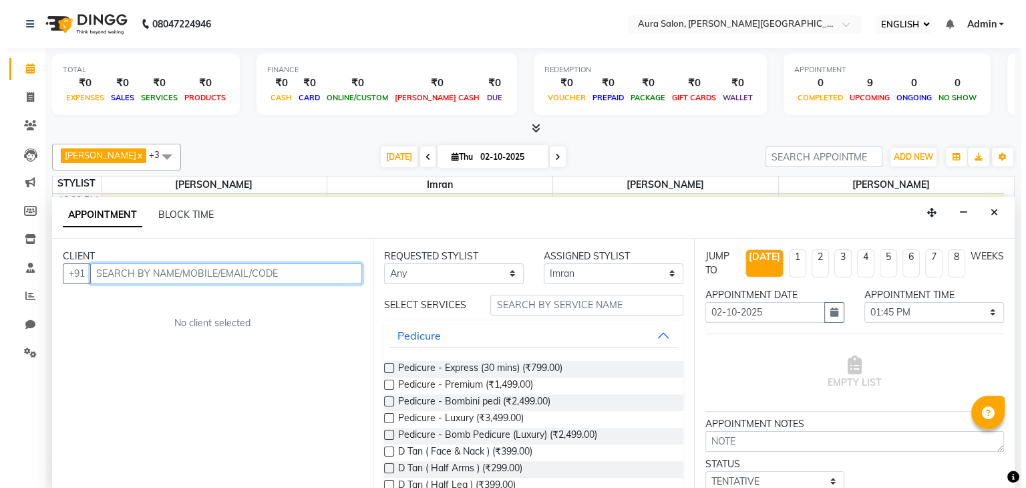
scroll to position [1, 0]
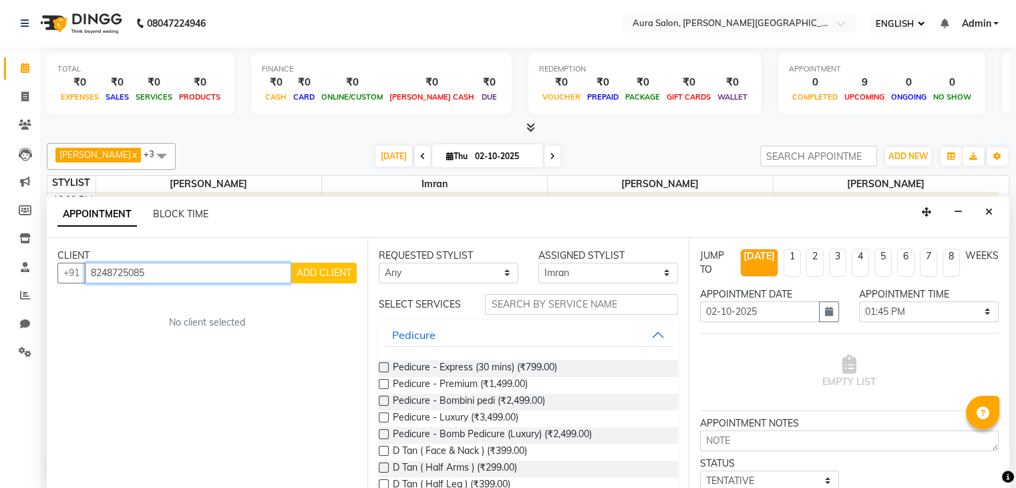
type input "8248725085"
click at [325, 271] on span "ADD CLIENT" at bounding box center [324, 273] width 55 height 12
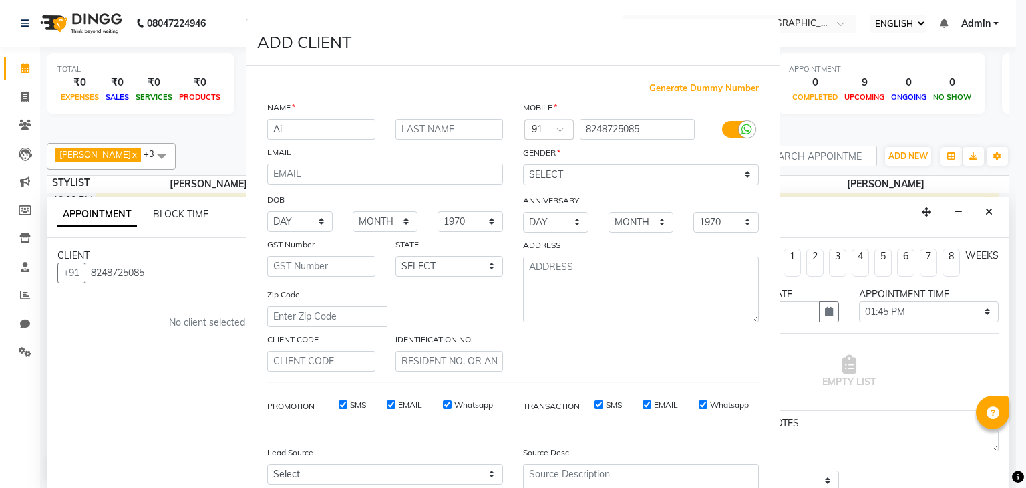
type input "A"
type input "[PERSON_NAME]"
click at [575, 166] on select "SELECT [DEMOGRAPHIC_DATA] [DEMOGRAPHIC_DATA] OTHER PREFER NOT TO SAY" at bounding box center [641, 174] width 236 height 21
select select "[DEMOGRAPHIC_DATA]"
click at [523, 165] on select "SELECT [DEMOGRAPHIC_DATA] [DEMOGRAPHIC_DATA] OTHER PREFER NOT TO SAY" at bounding box center [641, 174] width 236 height 21
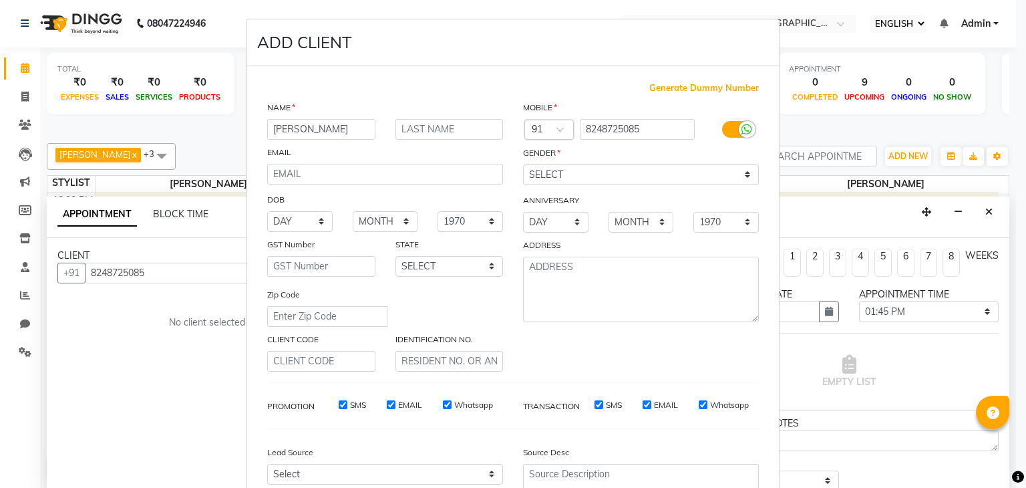
click at [377, 464] on div "Lead Source" at bounding box center [321, 454] width 128 height 19
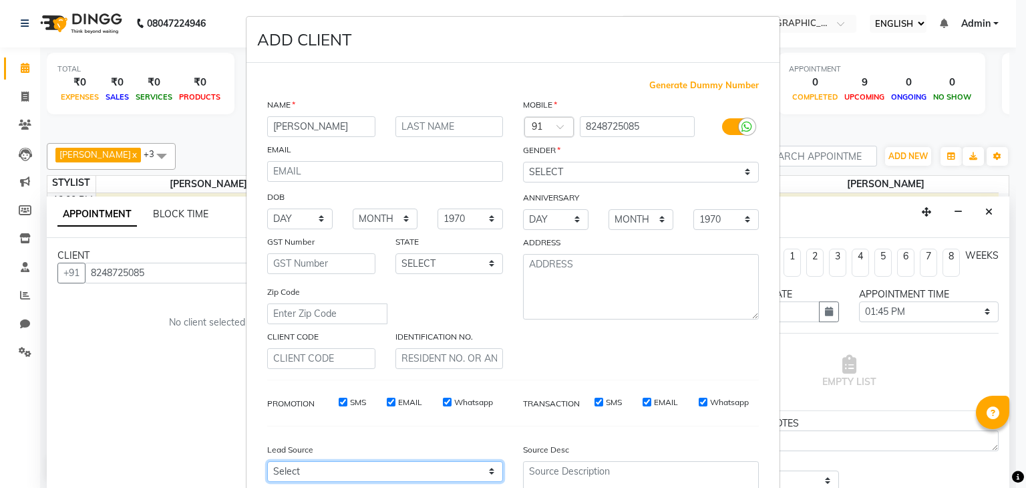
click at [380, 476] on select "Select Walk-in Referral Internet Friend Word of Mouth Advertisement Facebook Ju…" at bounding box center [385, 471] width 236 height 21
select select "50666"
click at [267, 466] on select "Select Walk-in Referral Internet Friend Word of Mouth Advertisement Facebook Ju…" at bounding box center [385, 471] width 236 height 21
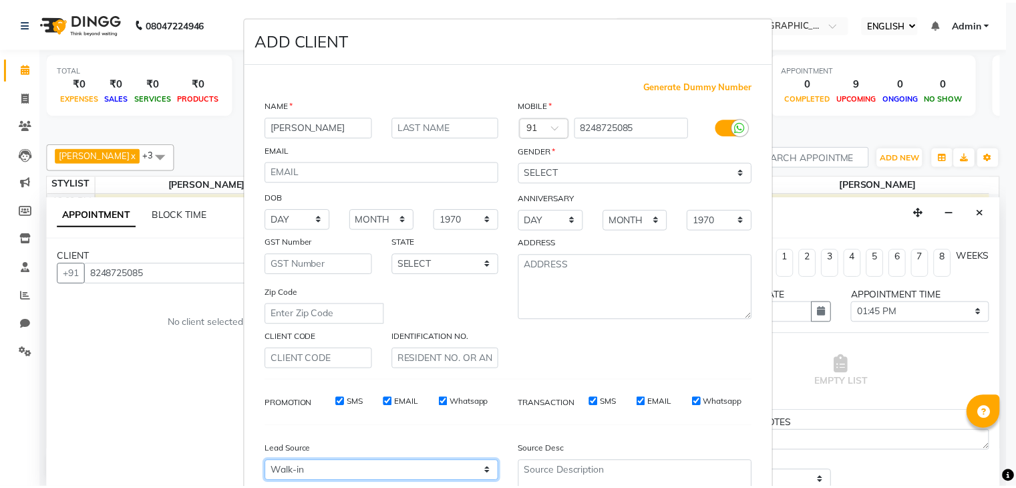
scroll to position [136, 0]
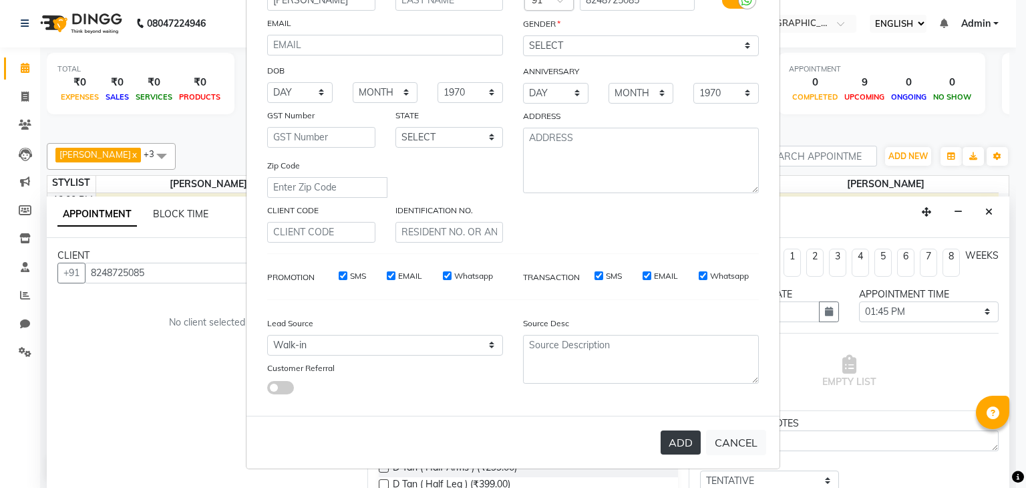
click at [674, 430] on button "ADD" at bounding box center [681, 442] width 40 height 24
select select
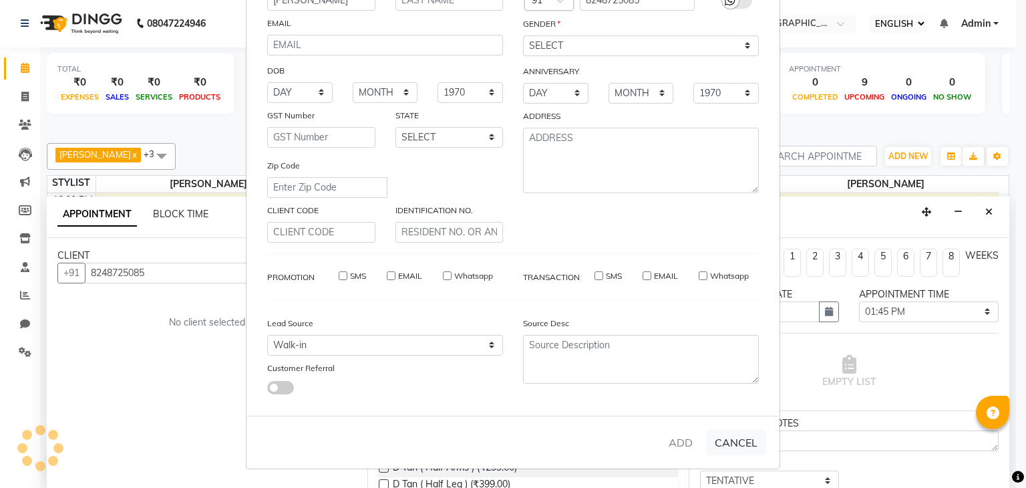
select select
checkbox input "false"
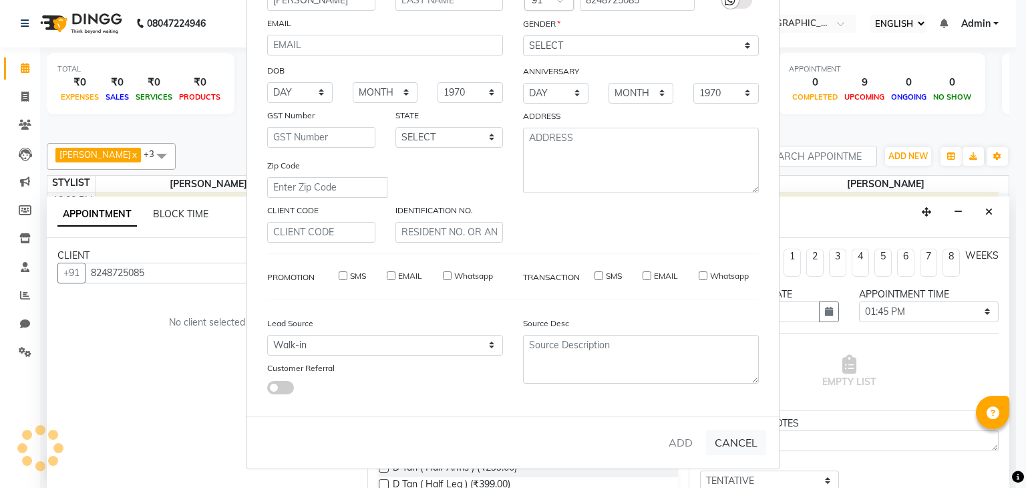
checkbox input "false"
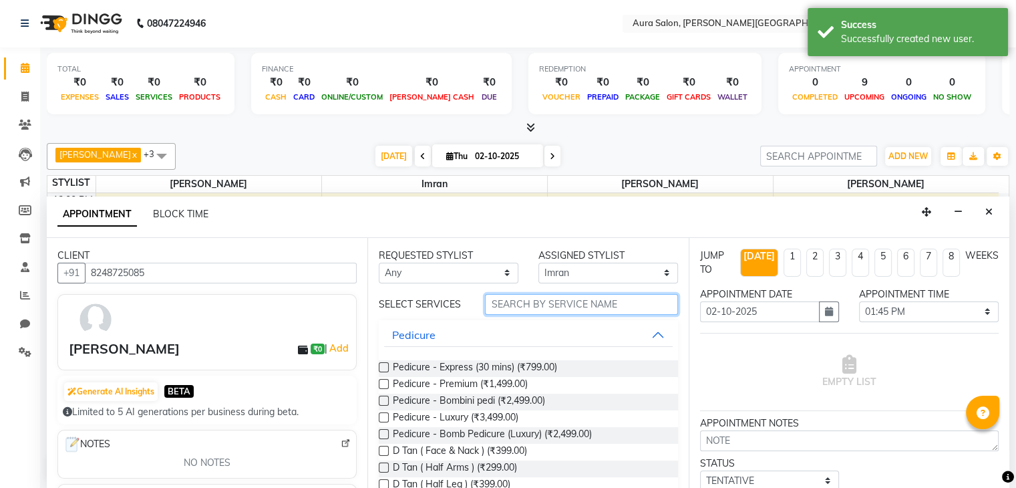
click at [529, 308] on input "text" at bounding box center [581, 304] width 192 height 21
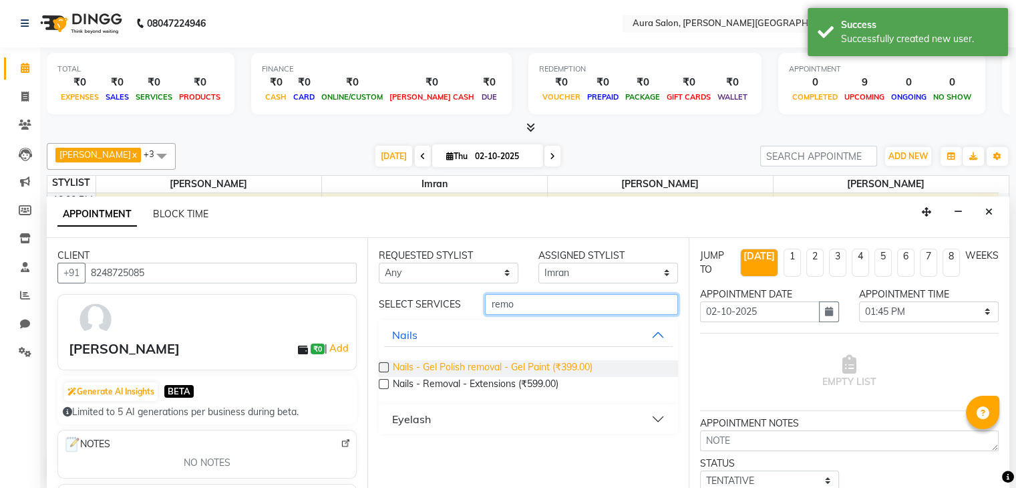
type input "remo"
click at [506, 365] on span "Nails - Gel Polish removal - Gel Paint (₹399.00)" at bounding box center [493, 368] width 200 height 17
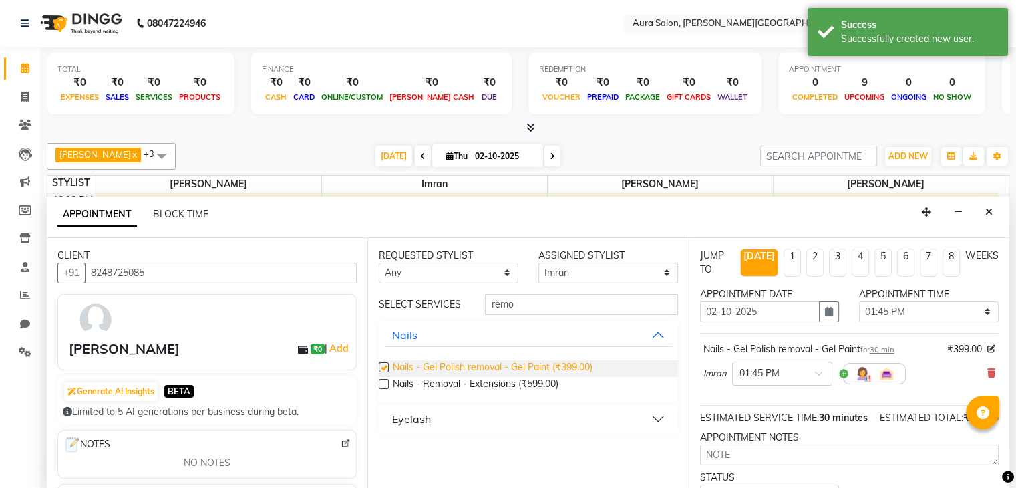
checkbox input "false"
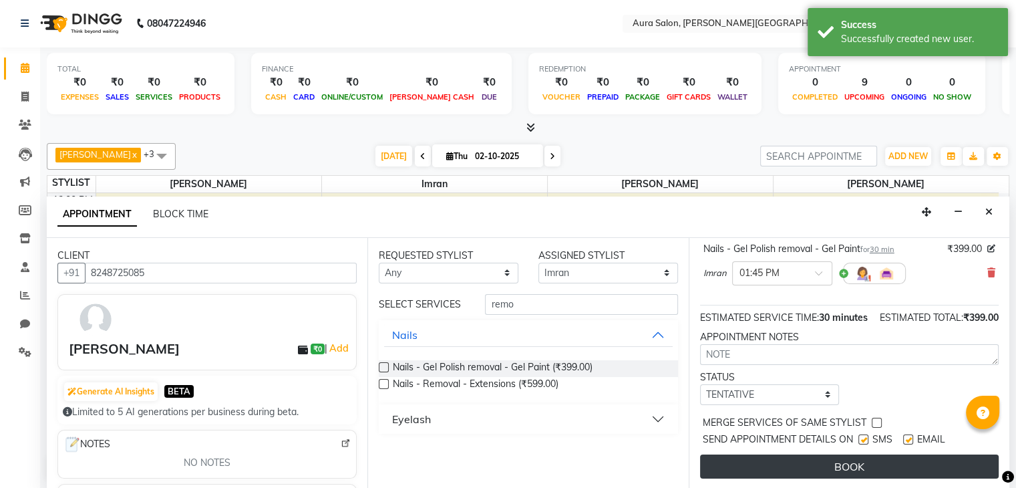
click at [778, 468] on button "BOOK" at bounding box center [849, 466] width 299 height 24
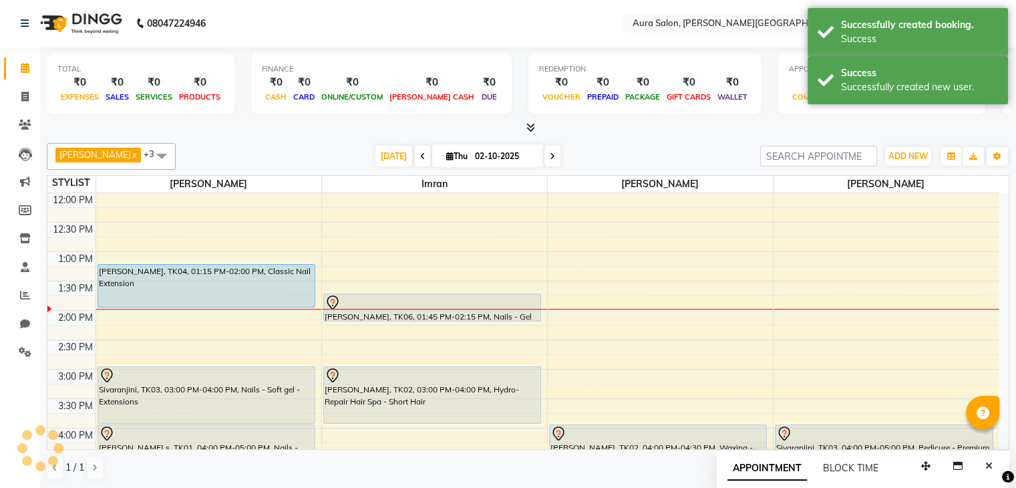
scroll to position [0, 0]
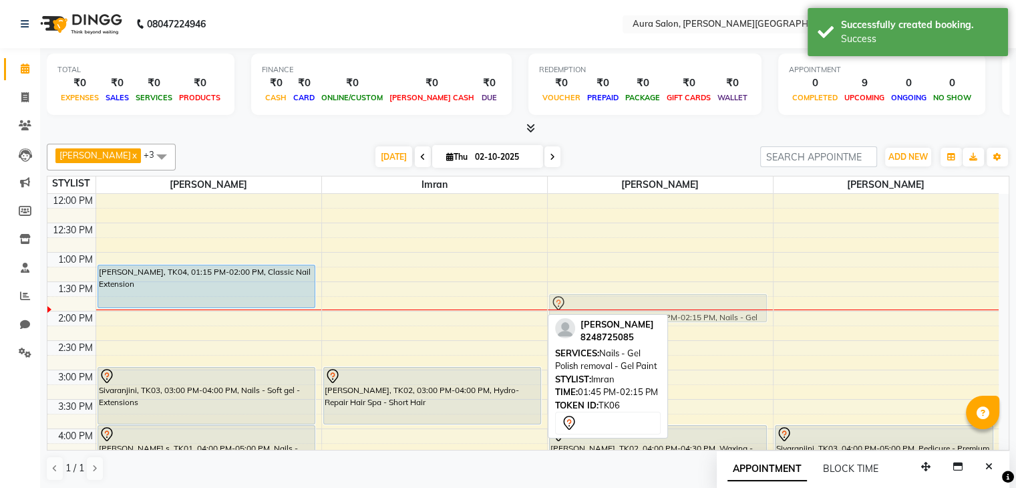
drag, startPoint x: 417, startPoint y: 309, endPoint x: 581, endPoint y: 315, distance: 164.5
click at [581, 315] on div "[PERSON_NAME] [PERSON_NAME] x [PERSON_NAME] x [PERSON_NAME] x +3 Select All Boi…" at bounding box center [528, 312] width 963 height 348
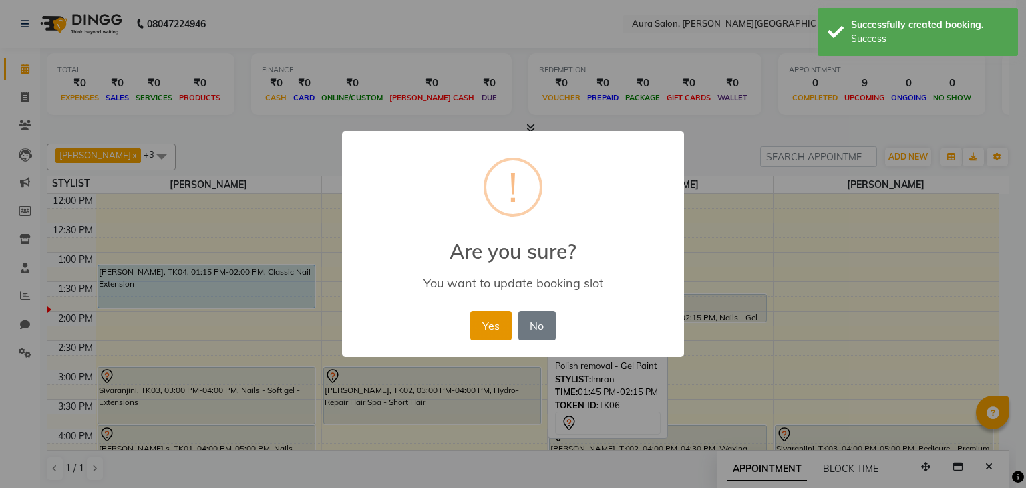
click at [493, 325] on button "Yes" at bounding box center [490, 325] width 41 height 29
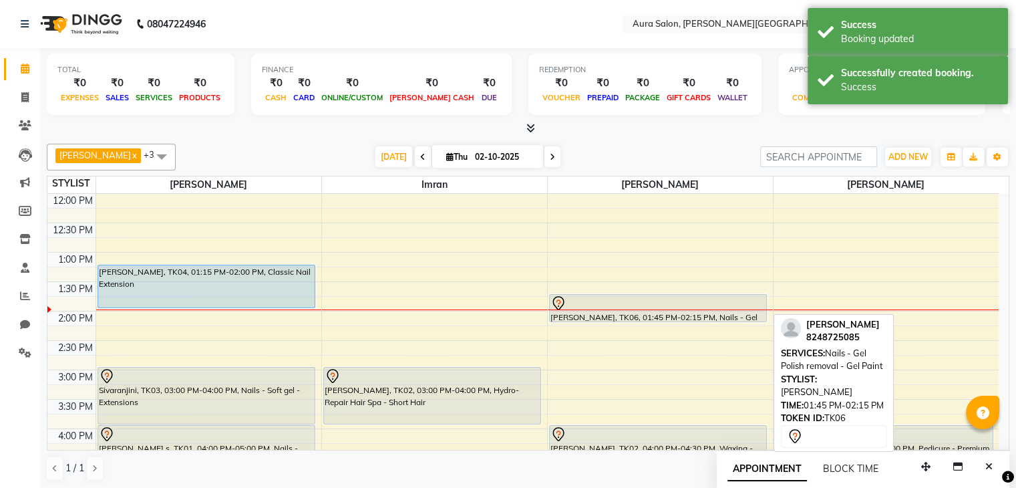
click at [623, 311] on div "[PERSON_NAME], TK06, 01:45 PM-02:15 PM, Nails - Gel Polish removal - Gel Paint" at bounding box center [658, 308] width 217 height 27
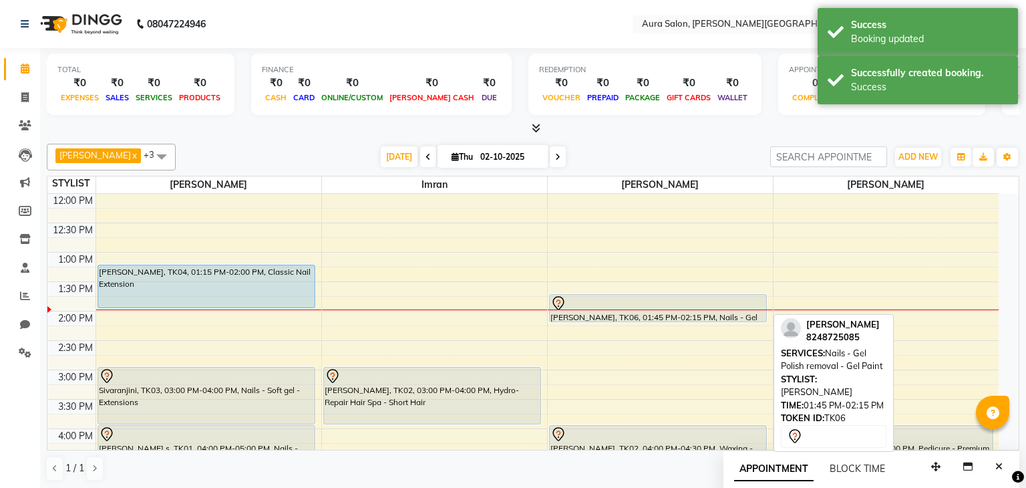
select select "7"
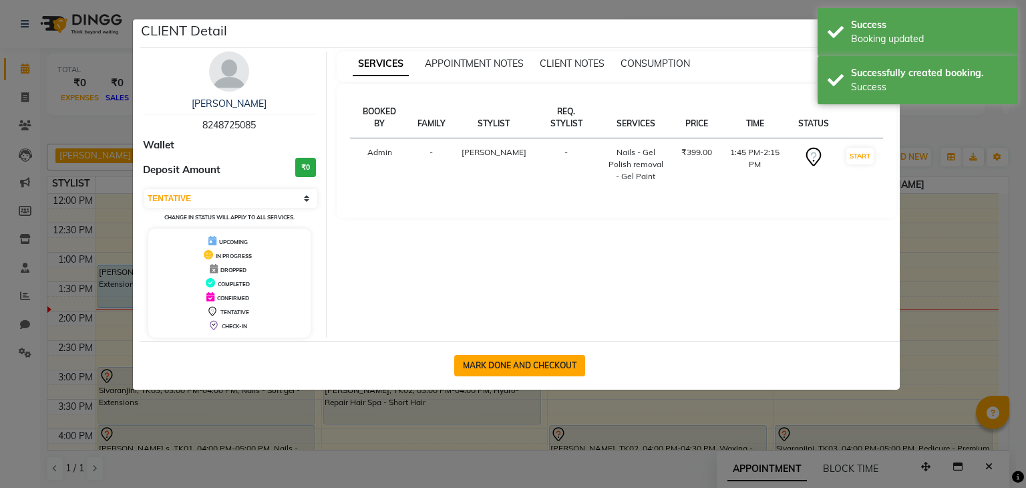
click at [503, 366] on button "MARK DONE AND CHECKOUT" at bounding box center [519, 365] width 131 height 21
select select "service"
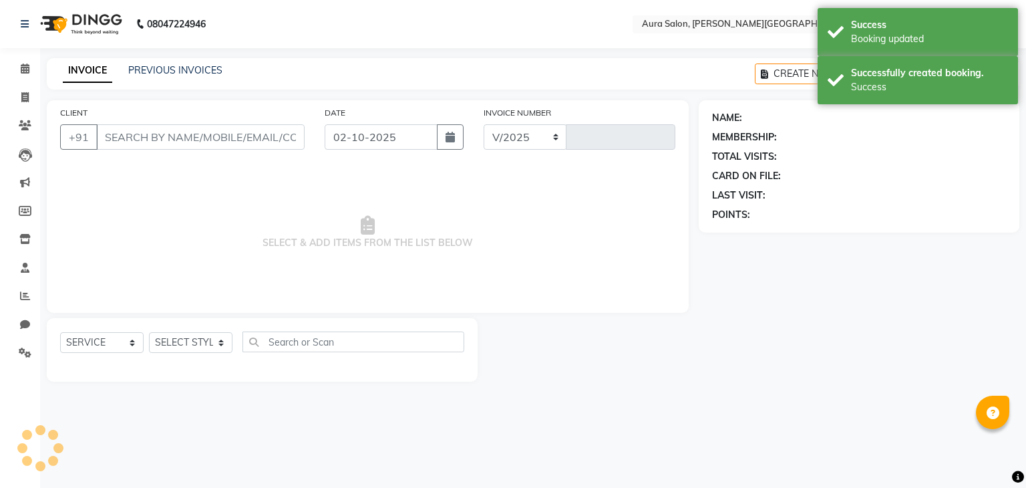
select select "7430"
type input "0347"
type input "8248725085"
select select "66363"
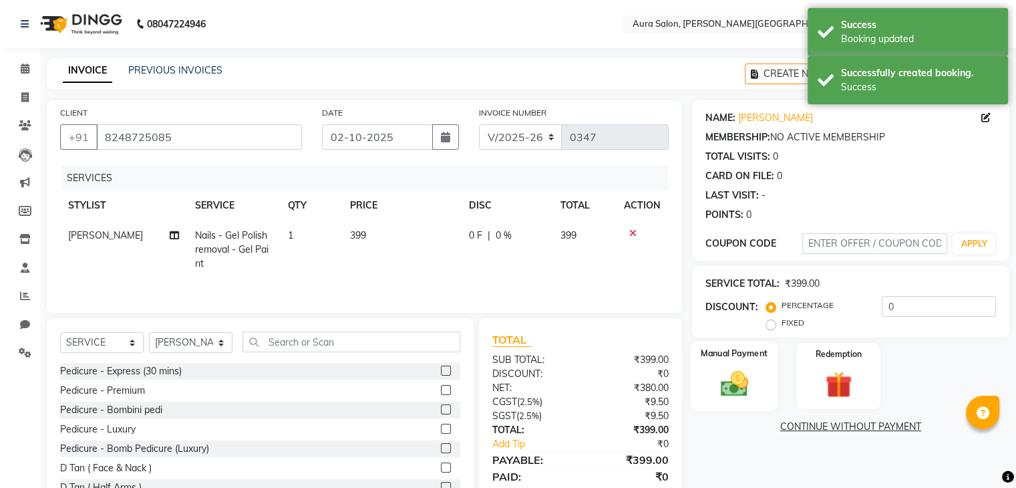
click at [718, 375] on img at bounding box center [734, 384] width 45 height 32
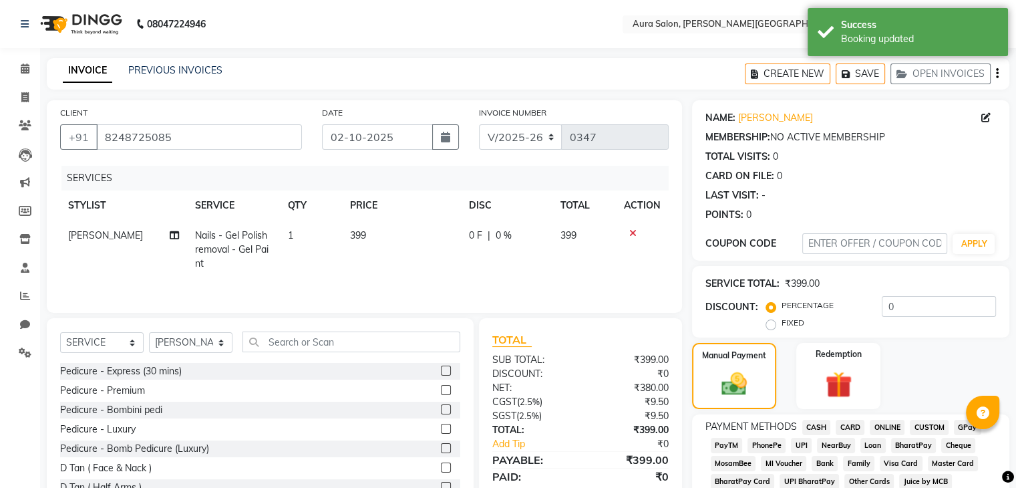
scroll to position [202, 0]
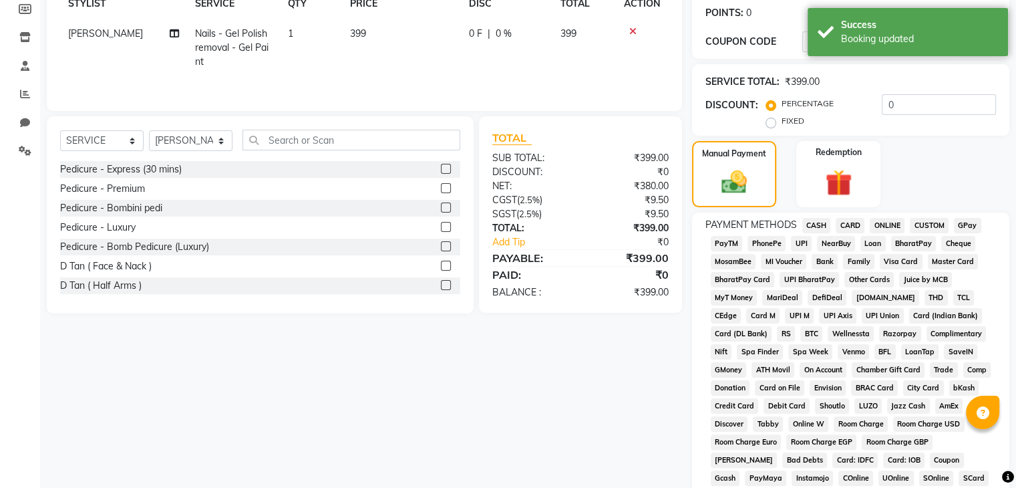
click at [769, 244] on span "PhonePe" at bounding box center [767, 243] width 38 height 15
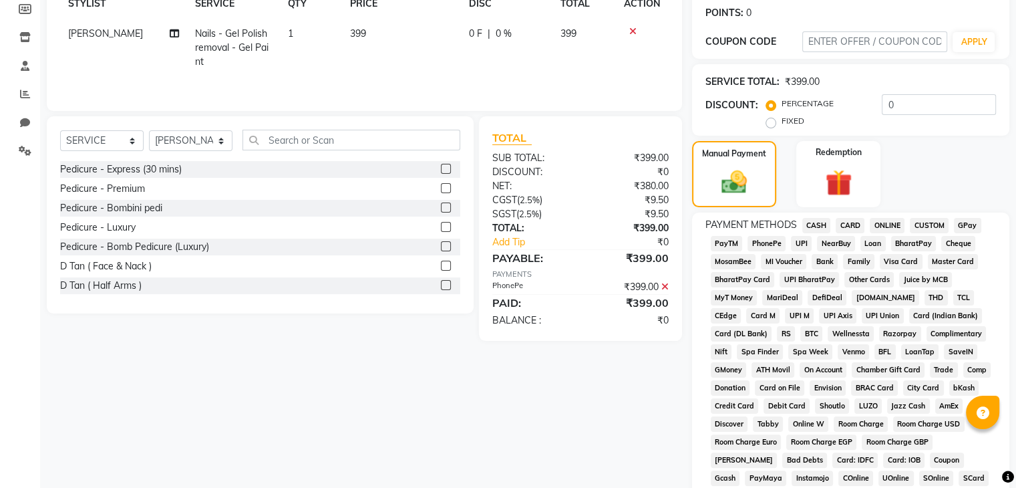
scroll to position [482, 0]
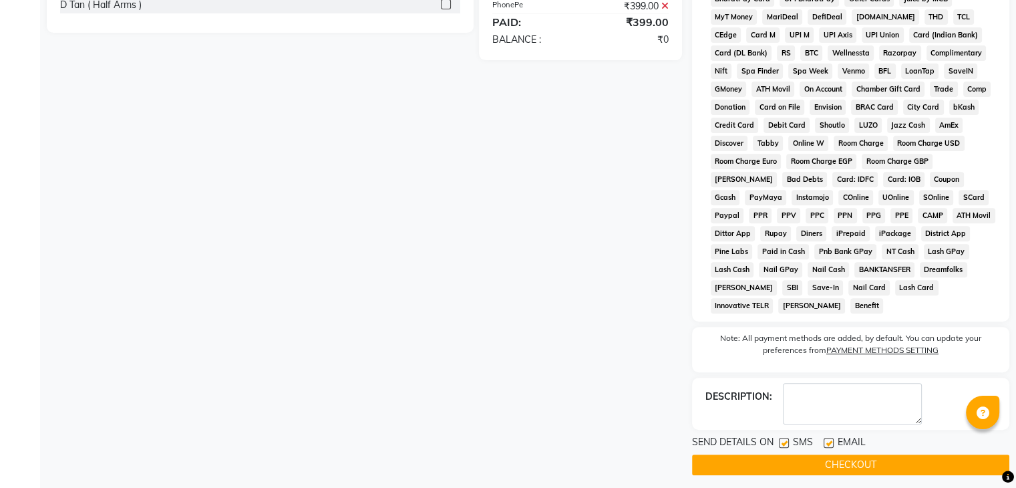
click at [836, 462] on button "CHECKOUT" at bounding box center [850, 464] width 317 height 21
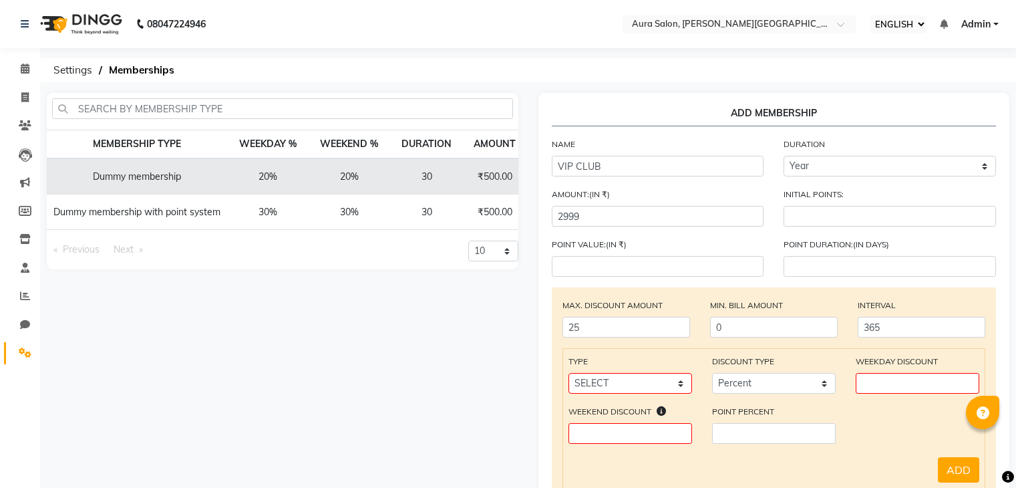
select select "ec"
select select "4: 365"
select select "Percent"
